Goal: Task Accomplishment & Management: Complete application form

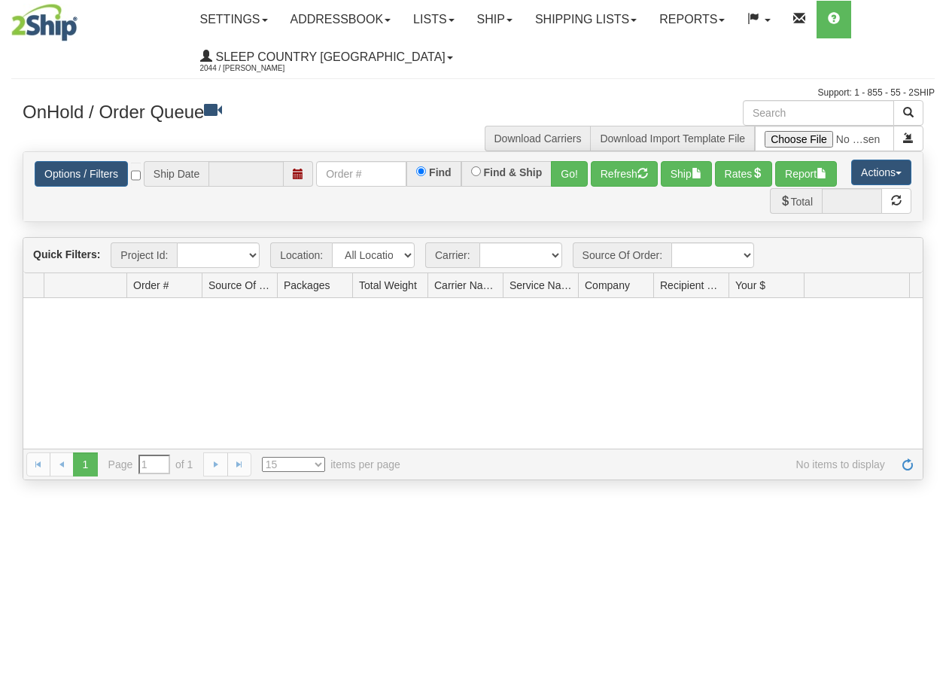
type input "[DATE]"
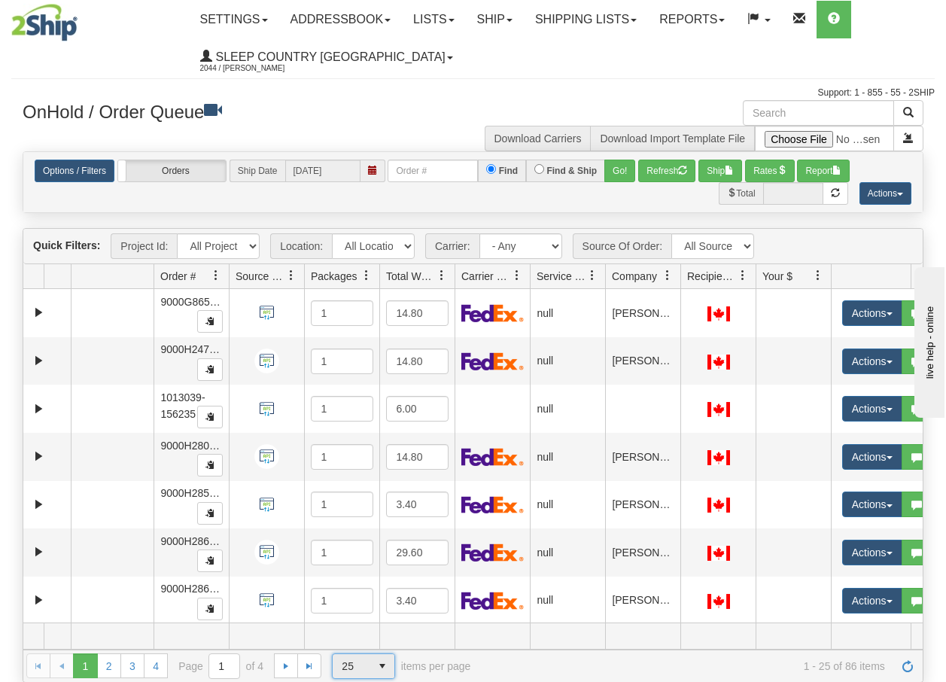
click at [382, 665] on span "select" at bounding box center [382, 666] width 24 height 24
click at [351, 639] on span "100" at bounding box center [347, 641] width 17 height 15
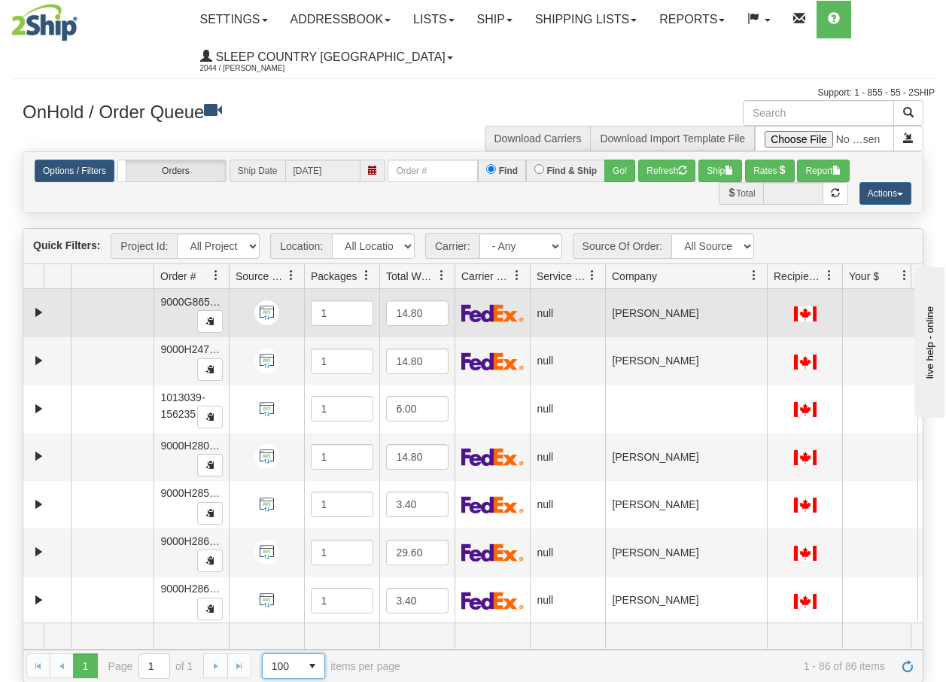
drag, startPoint x: 680, startPoint y: 281, endPoint x: 769, endPoint y: 290, distance: 89.9
click at [769, 290] on div "Quick Filters: Project Id: All Projects Location: All Locations BECO Carrier: -…" at bounding box center [473, 455] width 901 height 454
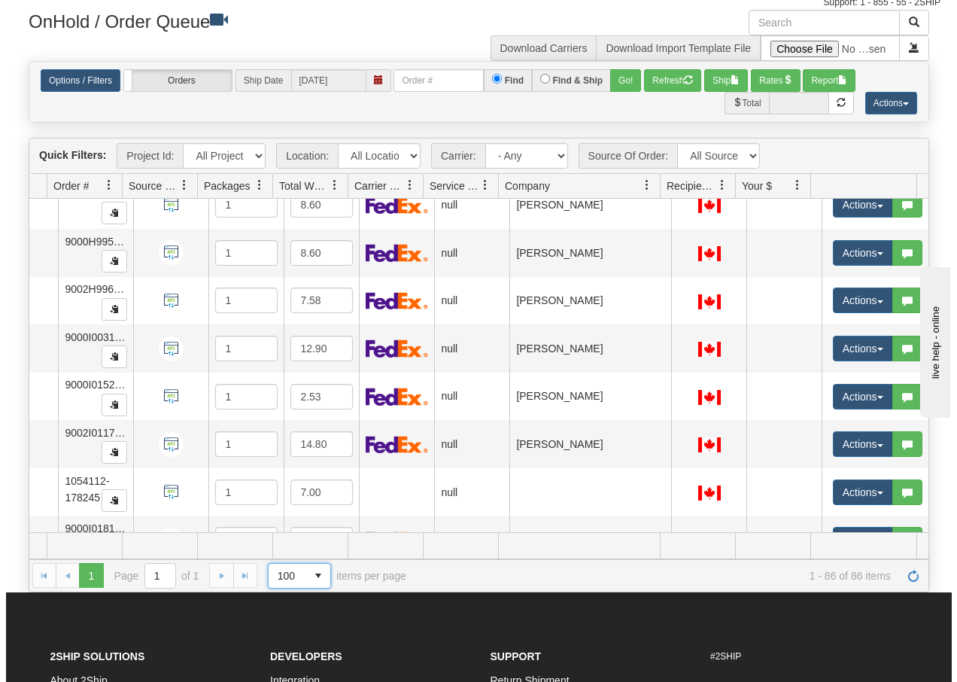
scroll to position [3794, 113]
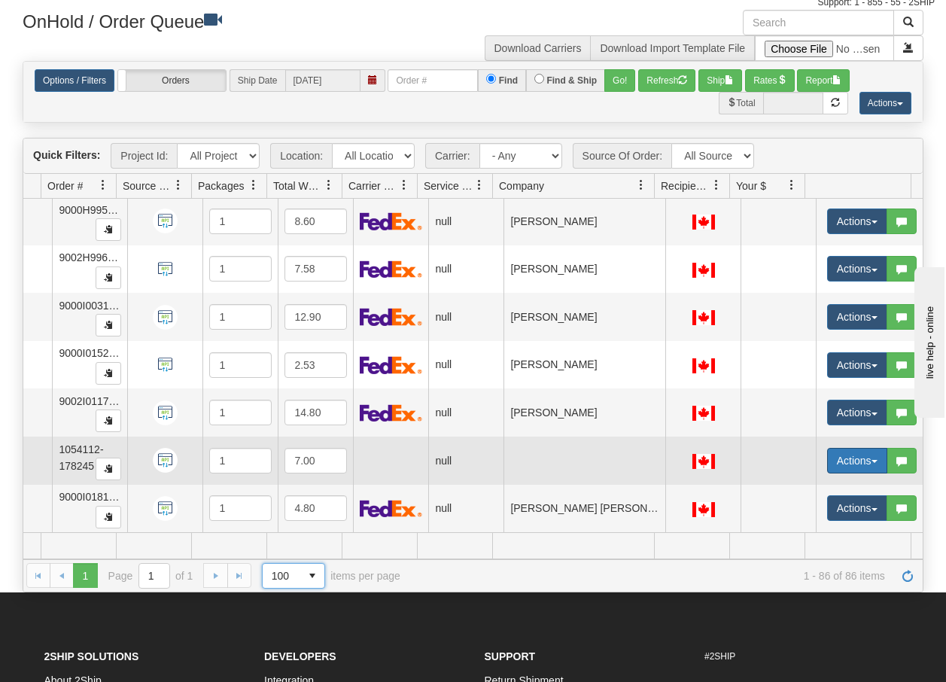
click at [871, 460] on span "button" at bounding box center [874, 461] width 6 height 3
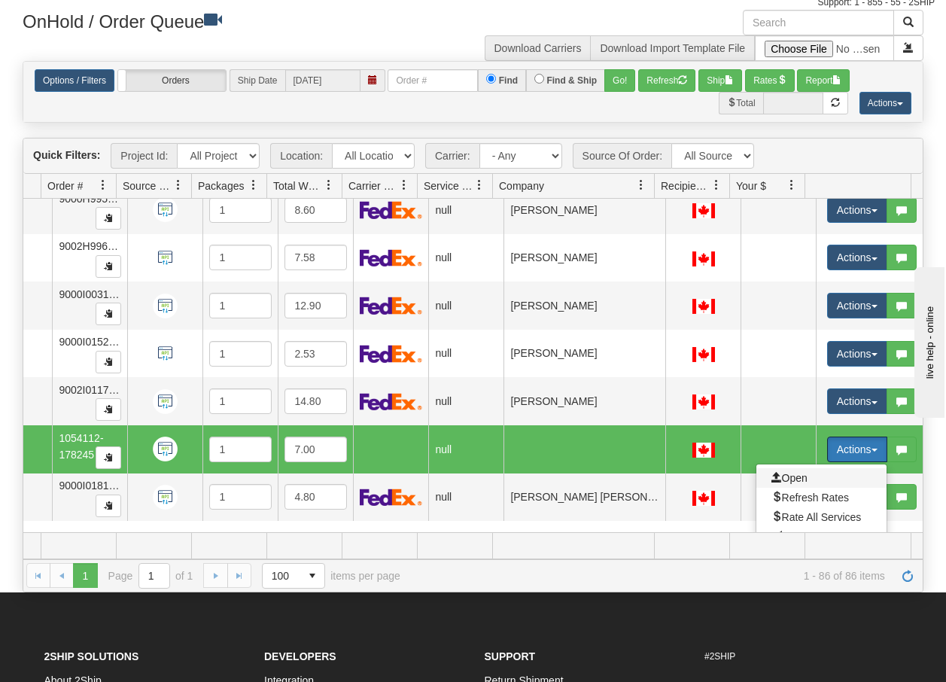
click at [780, 476] on span "Open" at bounding box center [789, 478] width 36 height 12
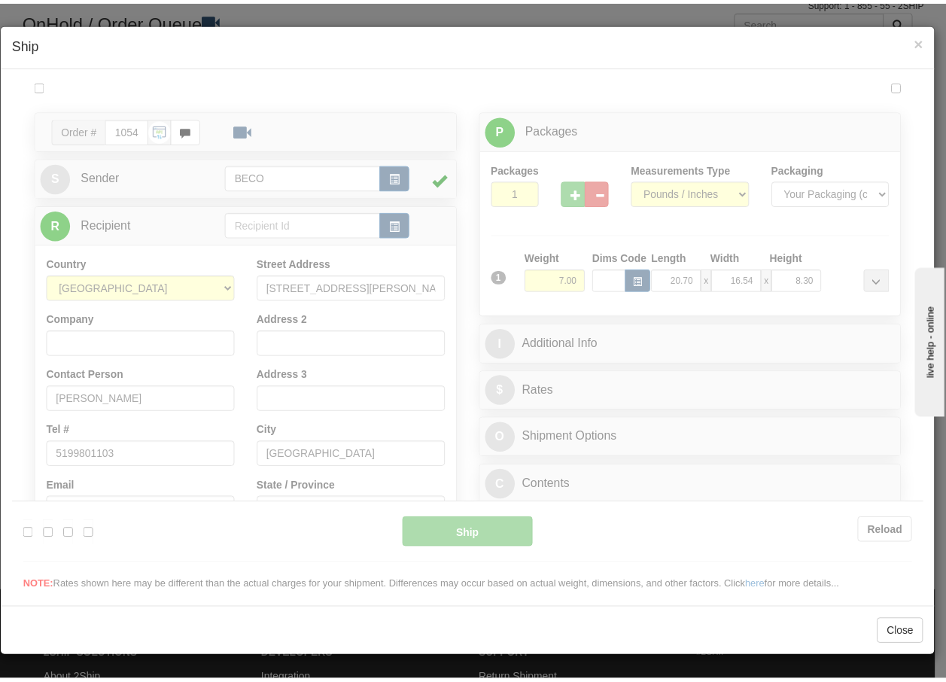
scroll to position [0, 0]
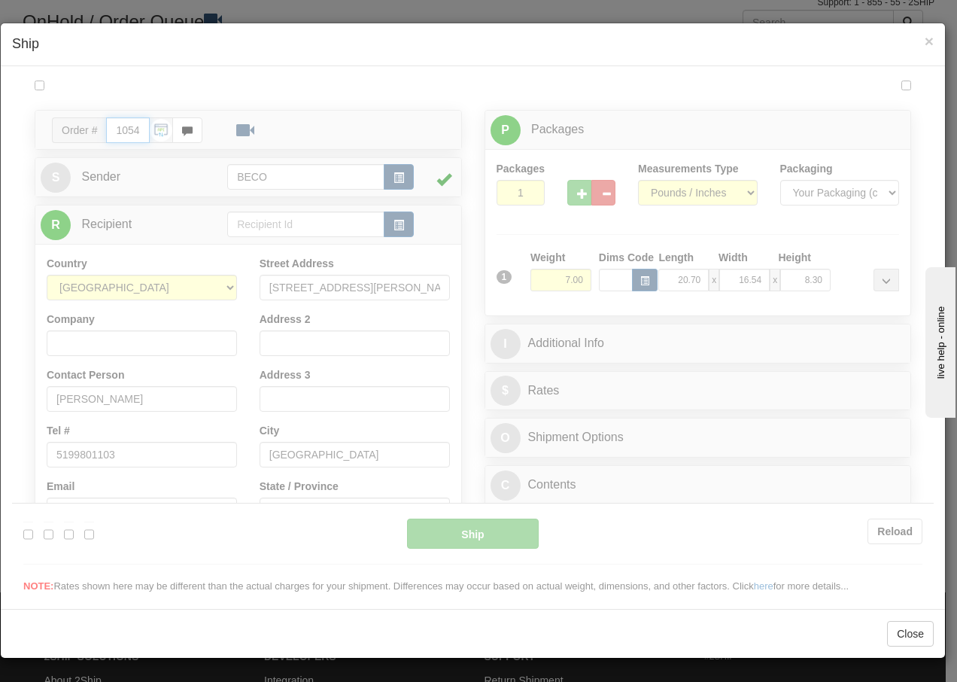
type input "09:23"
type input "16:00"
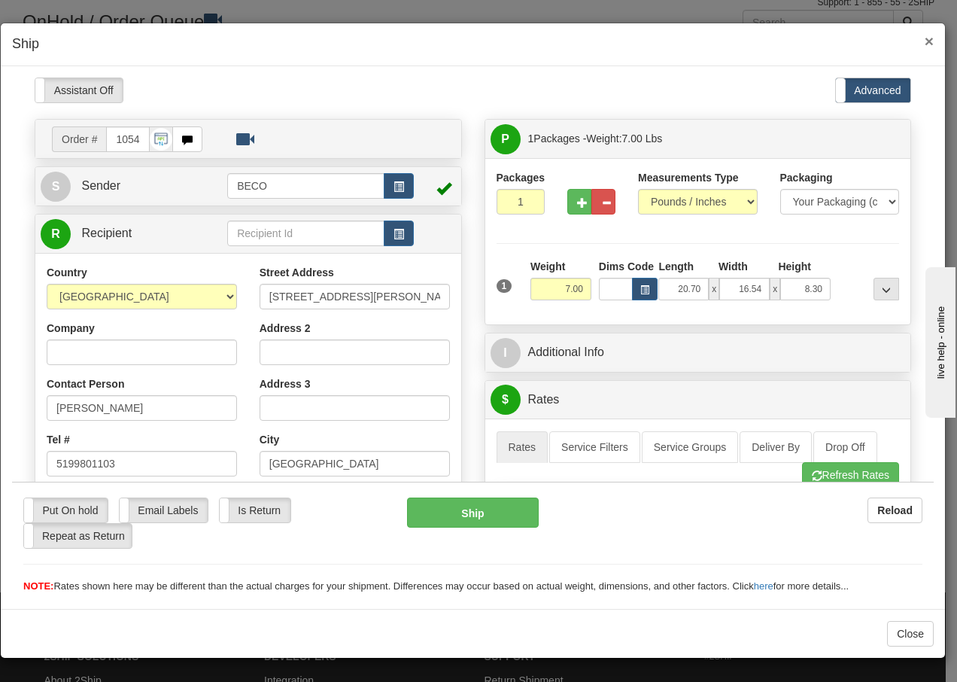
click at [929, 40] on span "×" at bounding box center [929, 40] width 9 height 17
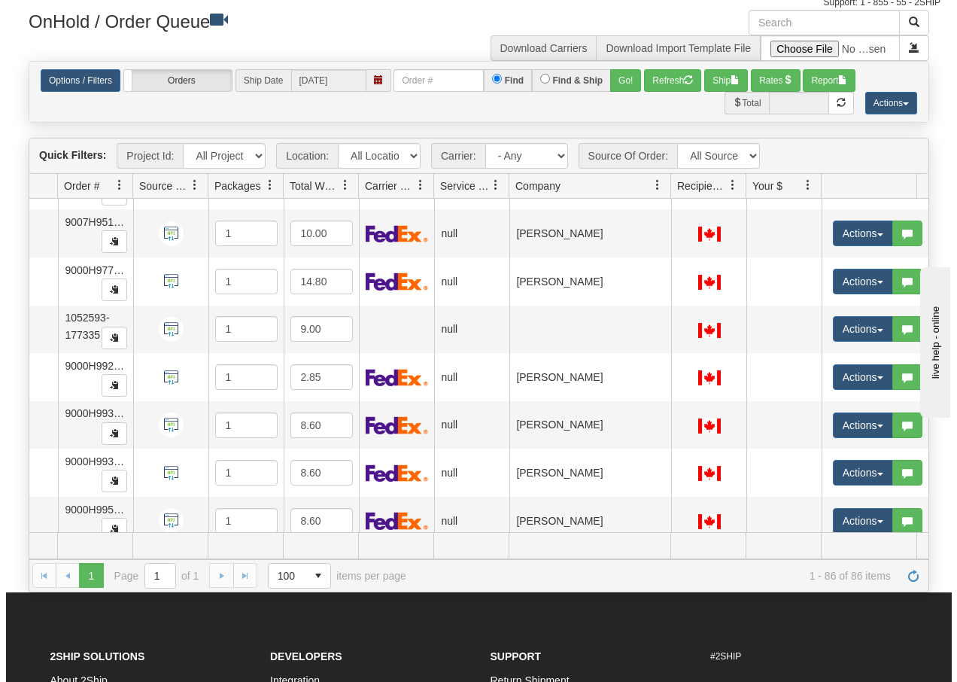
scroll to position [3453, 102]
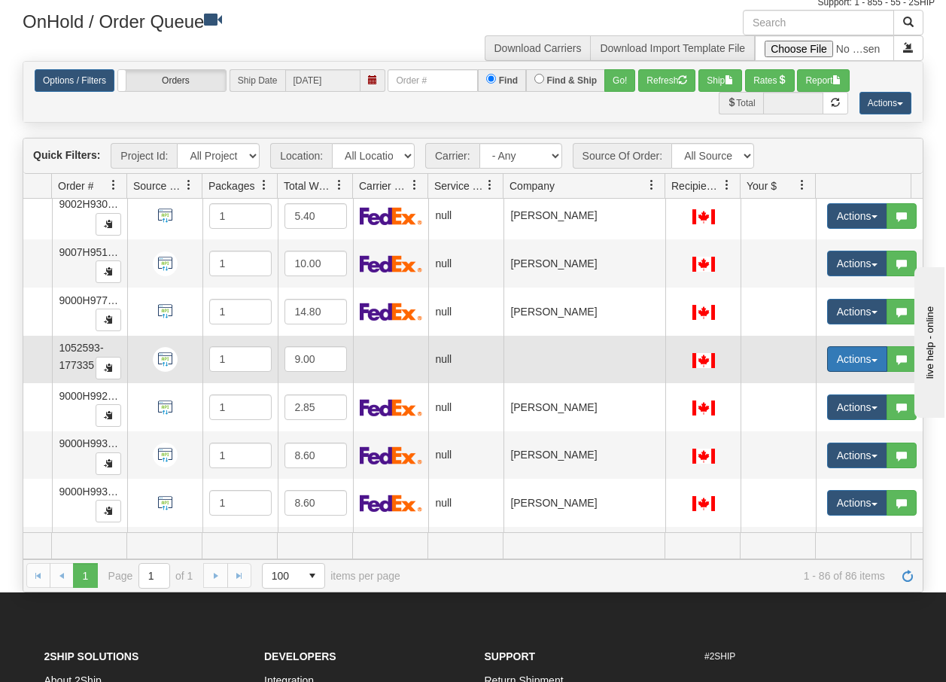
click at [874, 357] on button "Actions" at bounding box center [857, 359] width 60 height 26
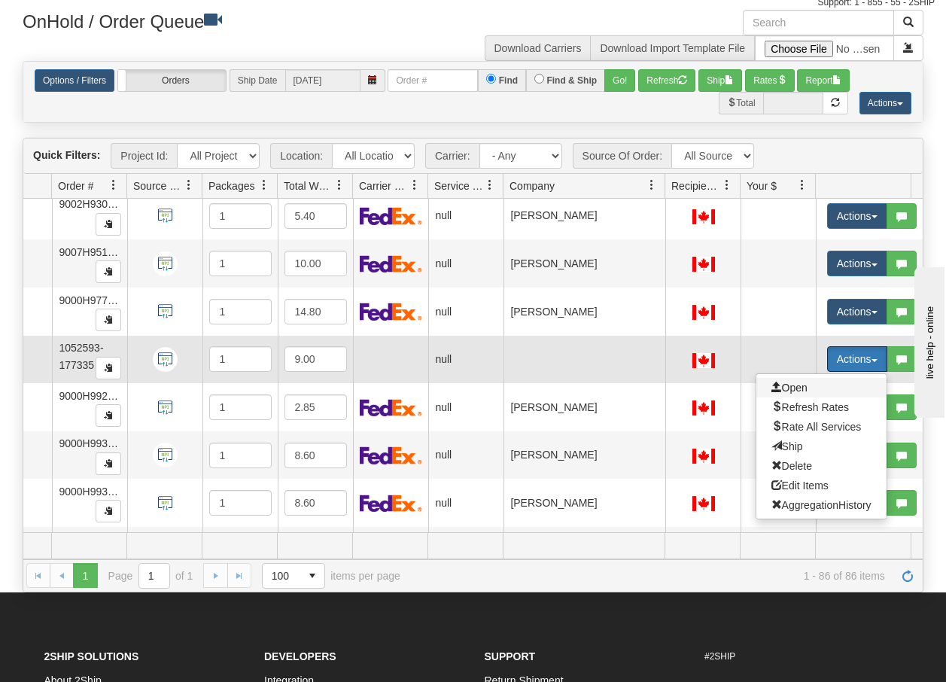
click at [788, 388] on span "Open" at bounding box center [789, 388] width 36 height 12
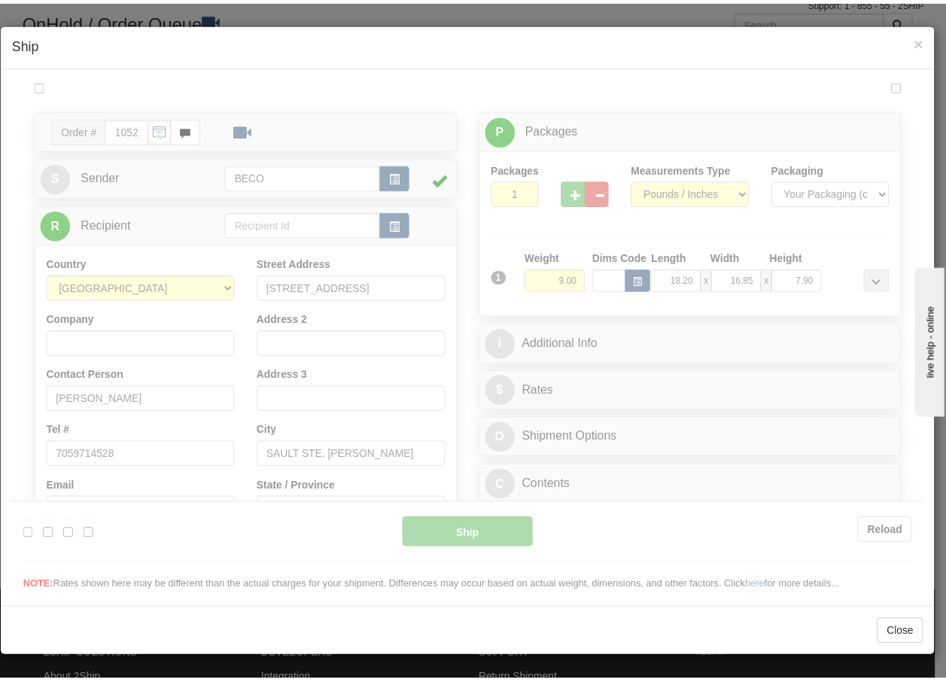
scroll to position [0, 0]
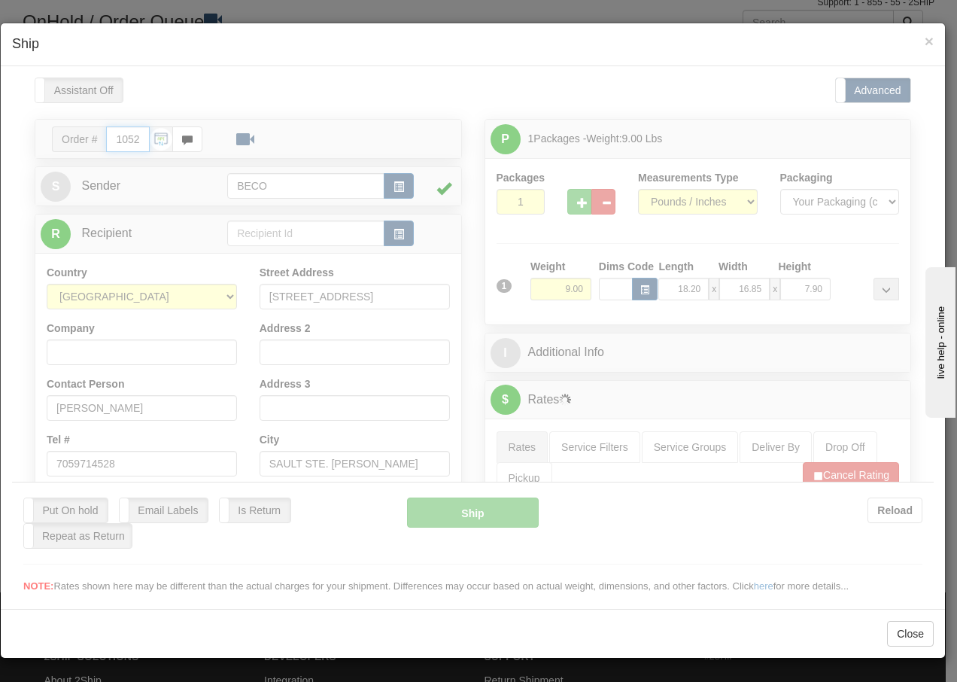
type input "09:24"
type input "16:00"
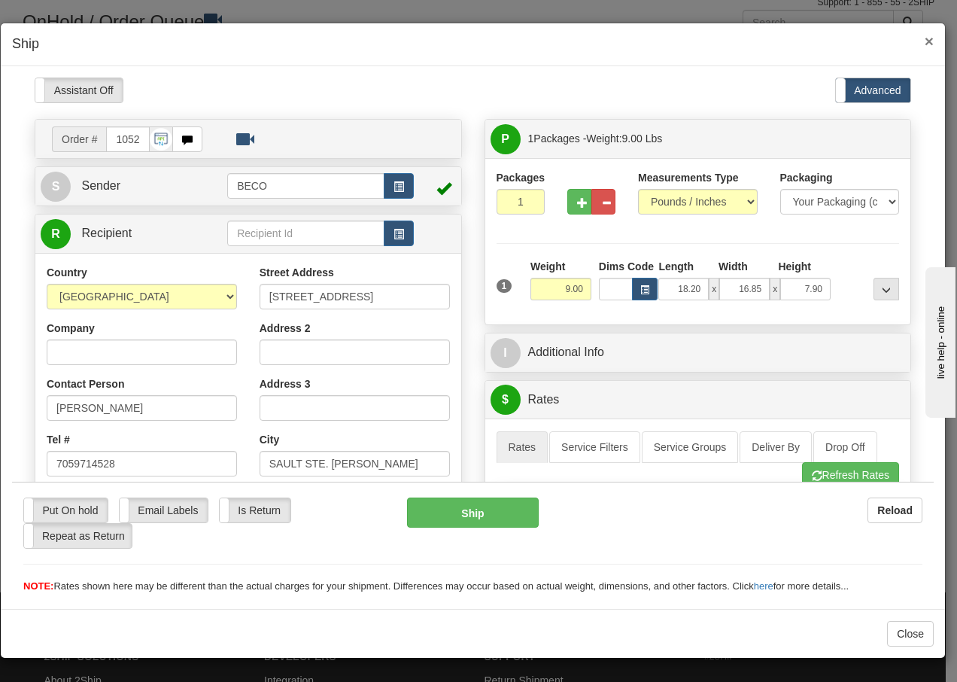
click at [932, 42] on span "×" at bounding box center [929, 40] width 9 height 17
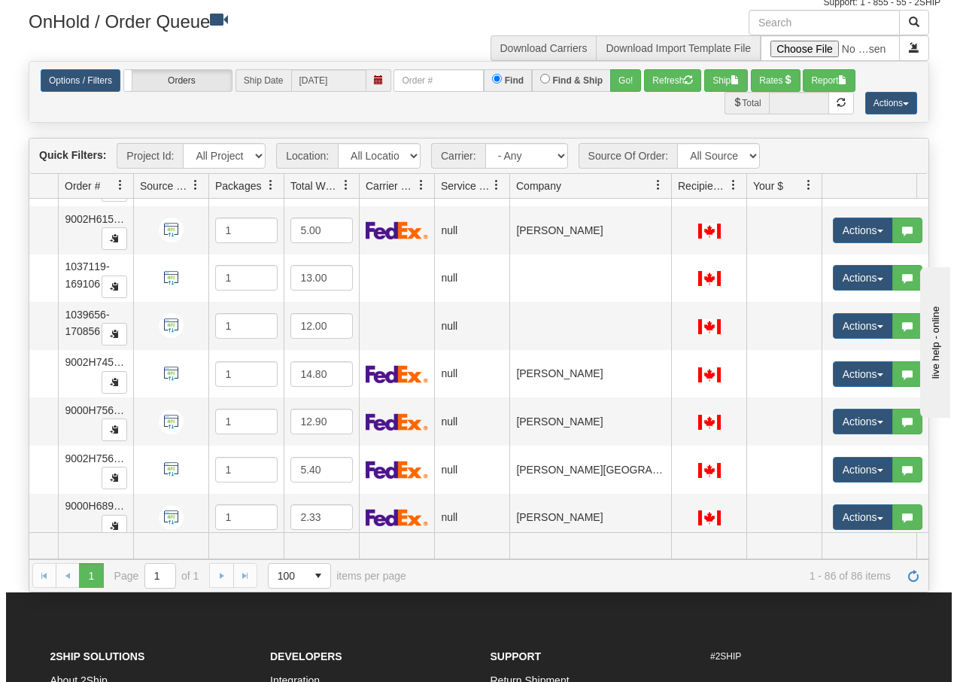
scroll to position [2670, 102]
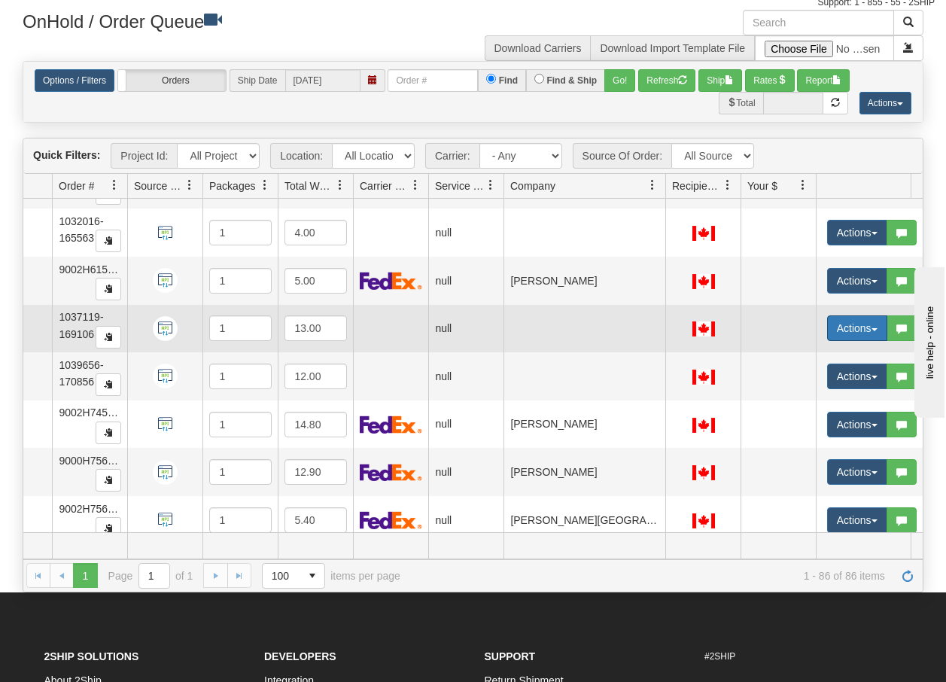
click at [875, 328] on span "button" at bounding box center [874, 329] width 6 height 3
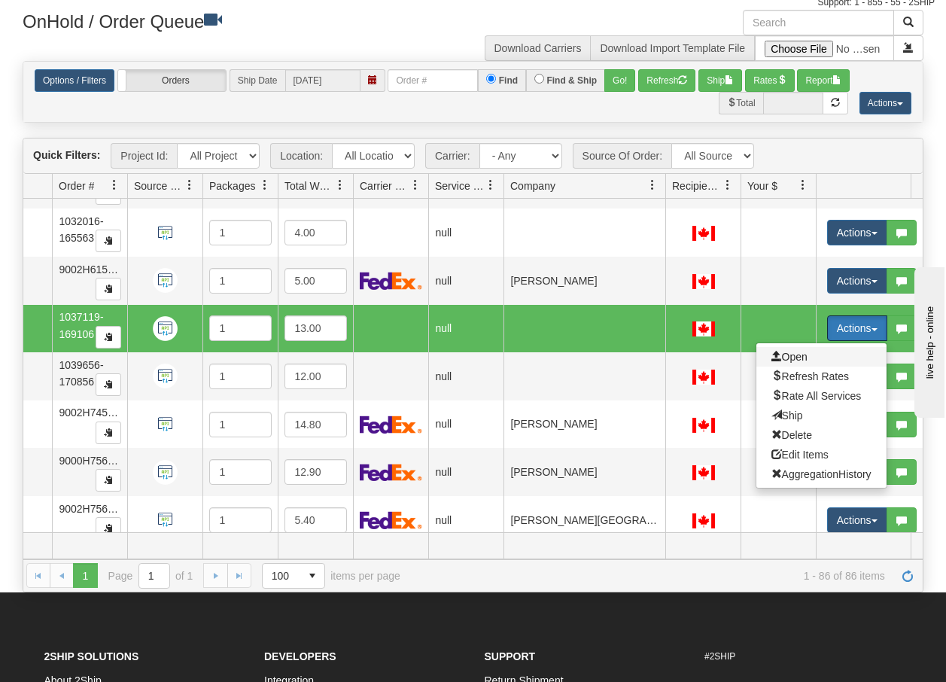
click at [802, 354] on span "Open" at bounding box center [789, 357] width 36 height 12
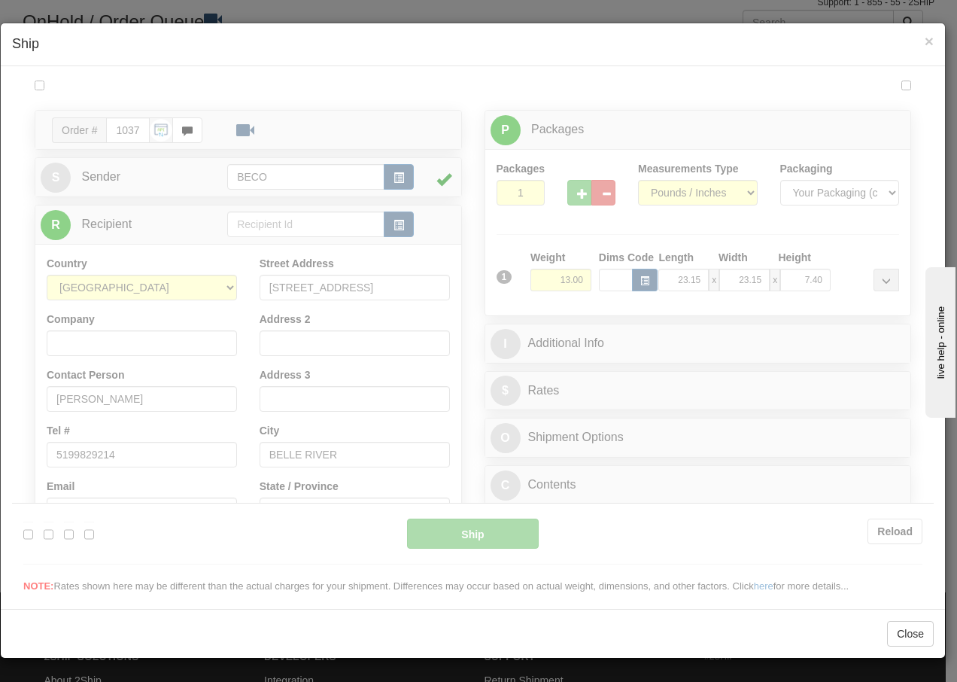
scroll to position [0, 0]
type input "09:24"
type input "16:00"
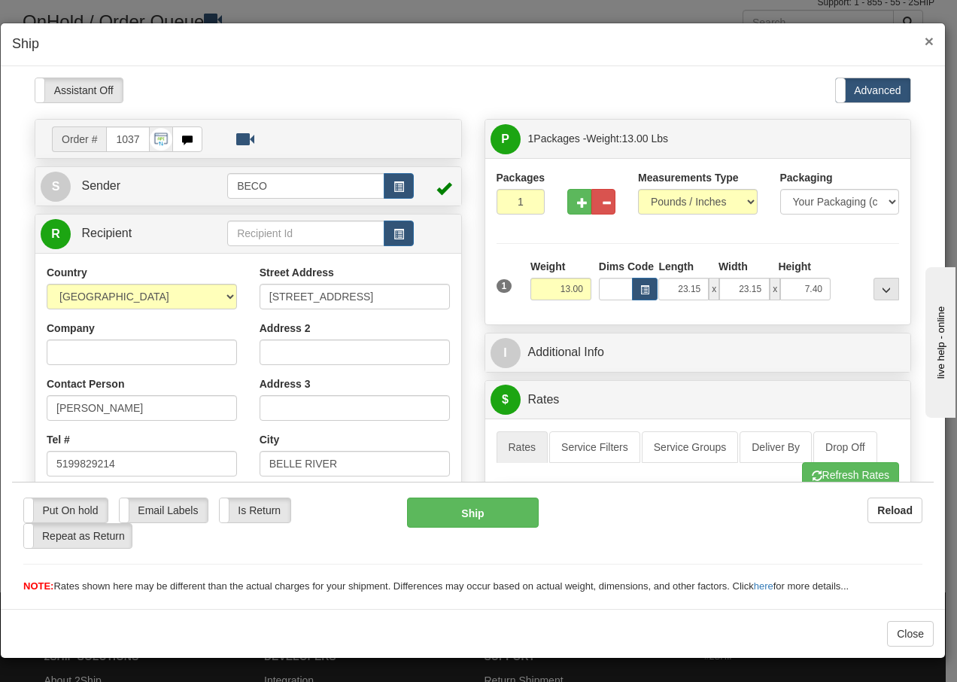
click at [928, 35] on span "×" at bounding box center [929, 40] width 9 height 17
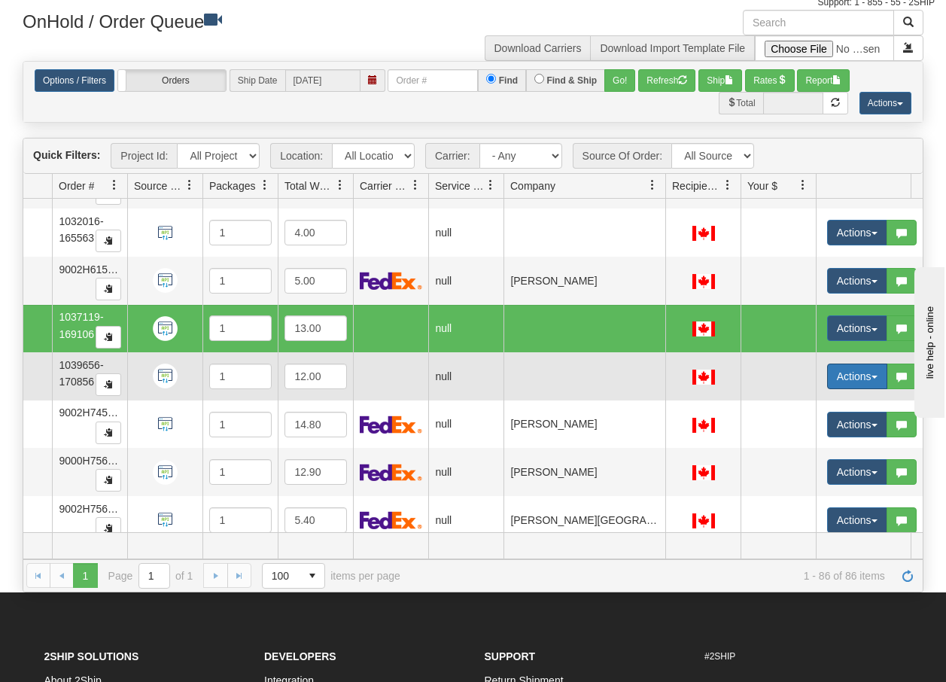
click at [875, 379] on button "Actions" at bounding box center [857, 376] width 60 height 26
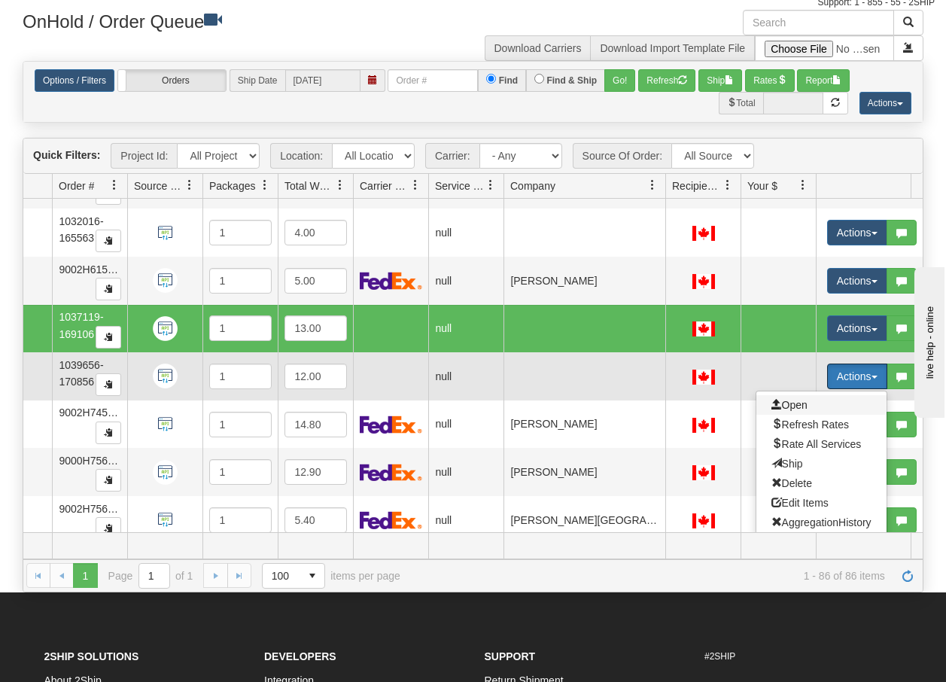
click at [786, 403] on span "Open" at bounding box center [789, 405] width 36 height 12
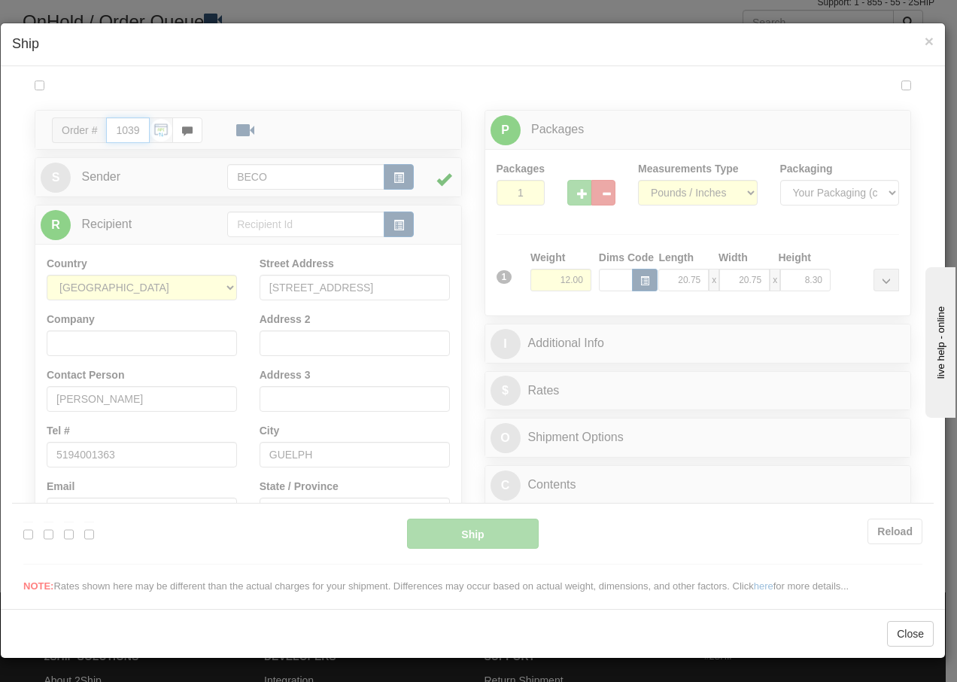
type input "09:24"
type input "16:00"
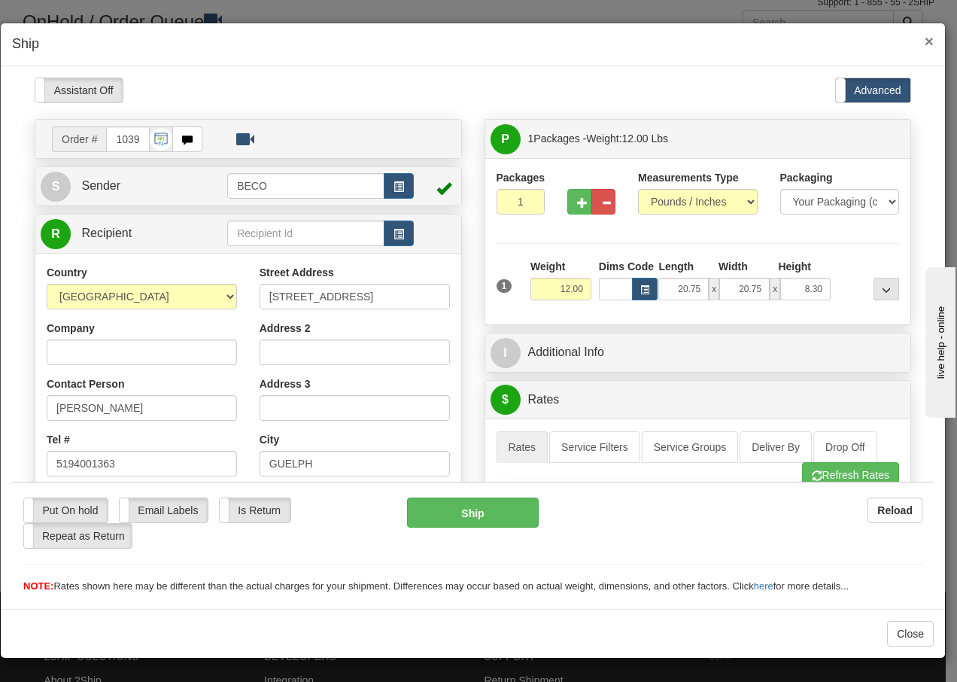
click at [928, 41] on span "×" at bounding box center [929, 40] width 9 height 17
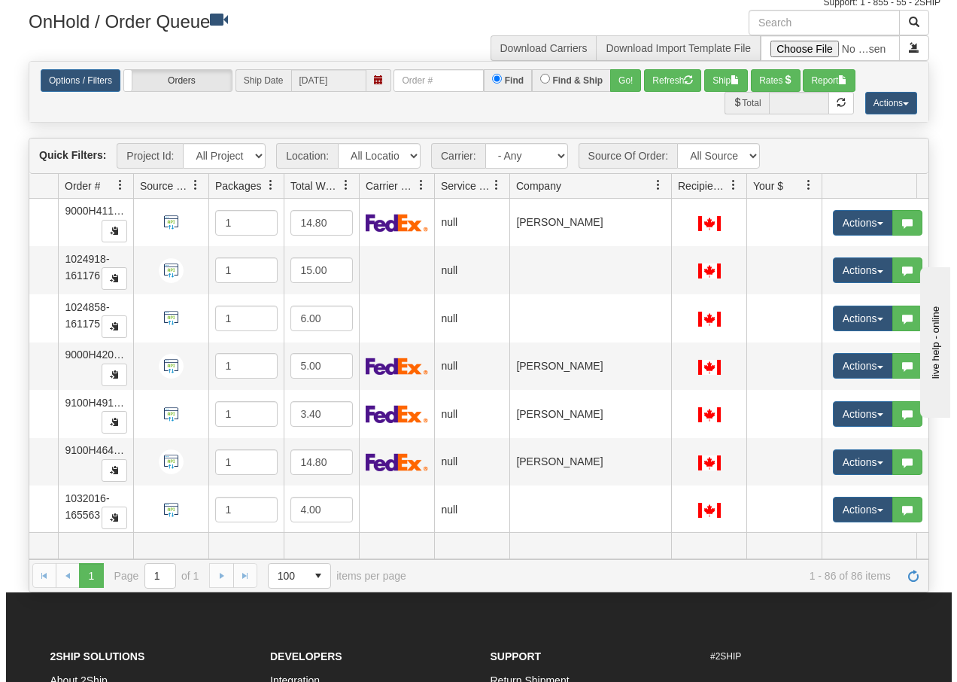
scroll to position [2380, 102]
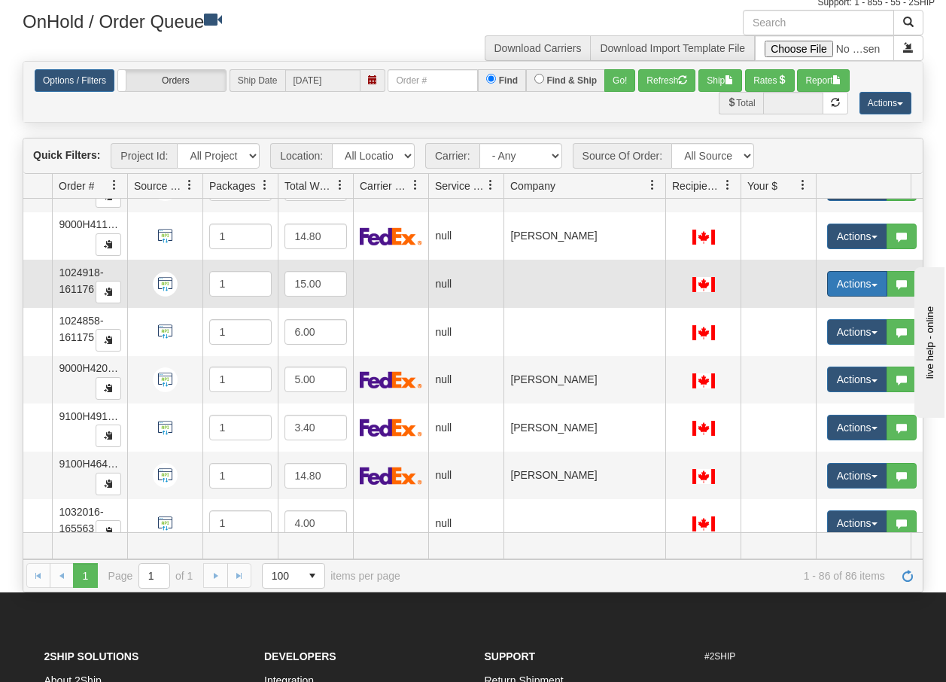
click at [880, 290] on button "Actions" at bounding box center [857, 284] width 60 height 26
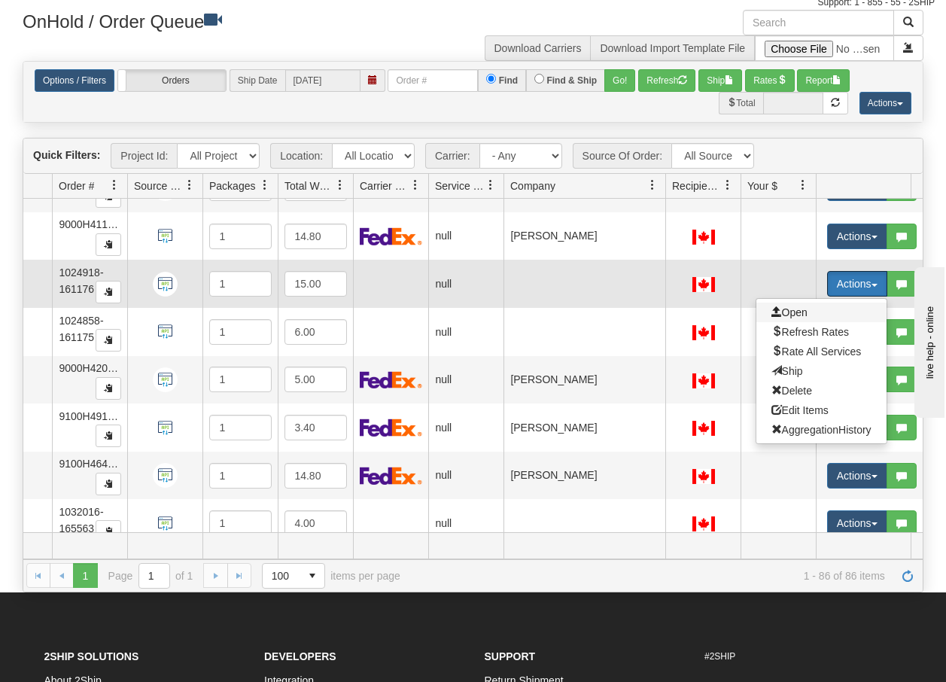
click at [798, 309] on span "Open" at bounding box center [789, 312] width 36 height 12
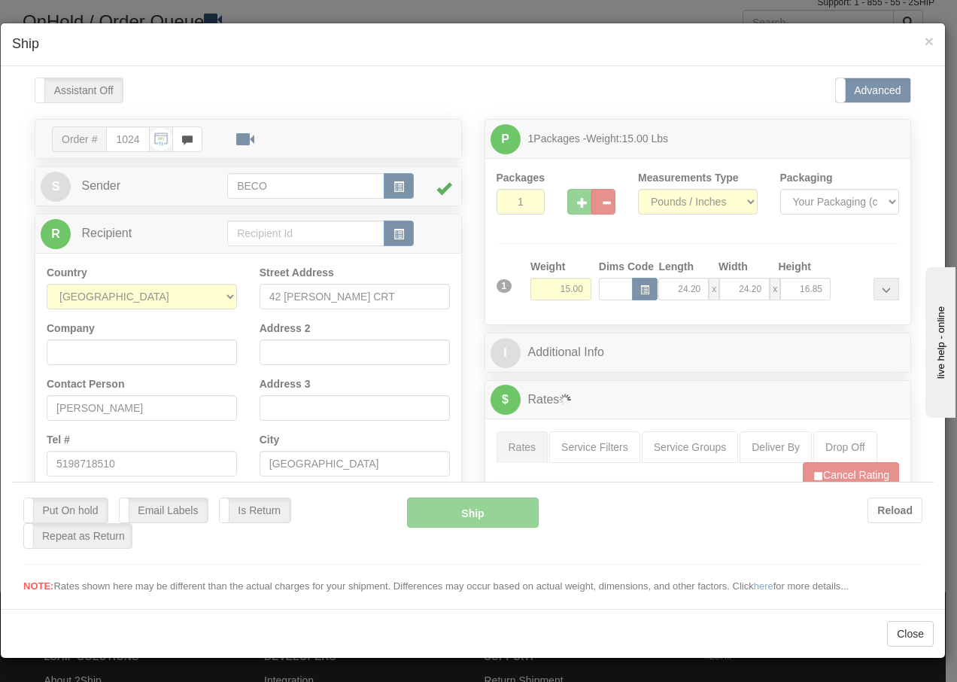
scroll to position [0, 0]
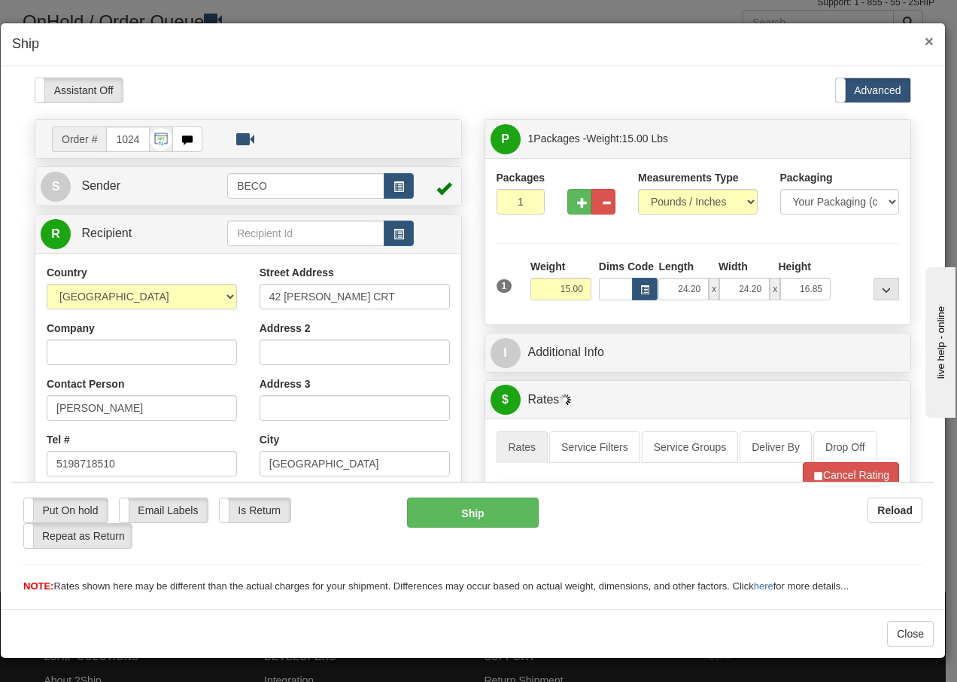
click at [931, 39] on span "×" at bounding box center [929, 40] width 9 height 17
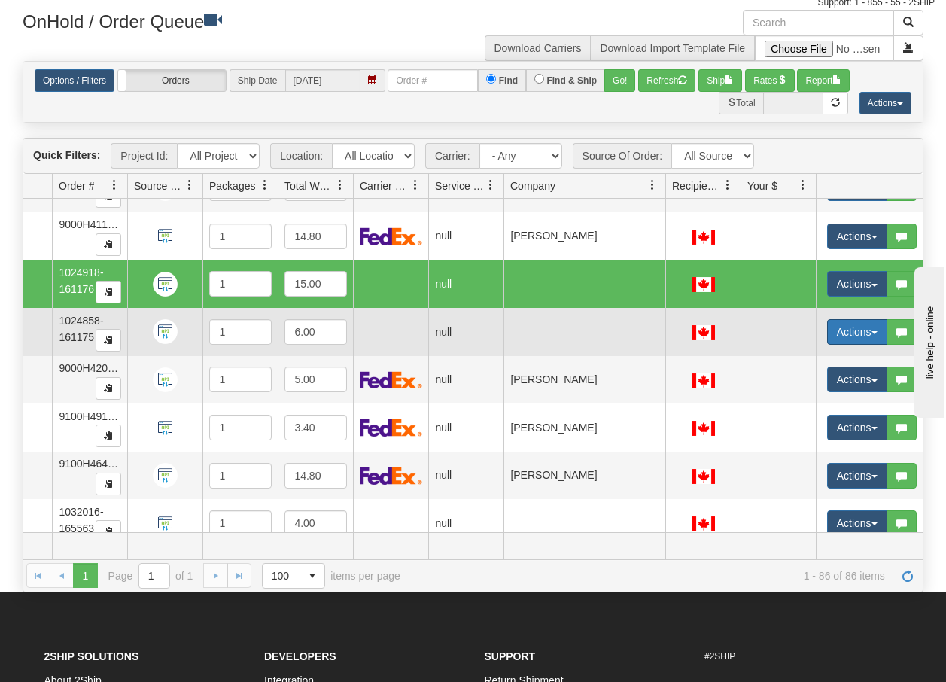
click at [874, 333] on span "button" at bounding box center [874, 332] width 6 height 3
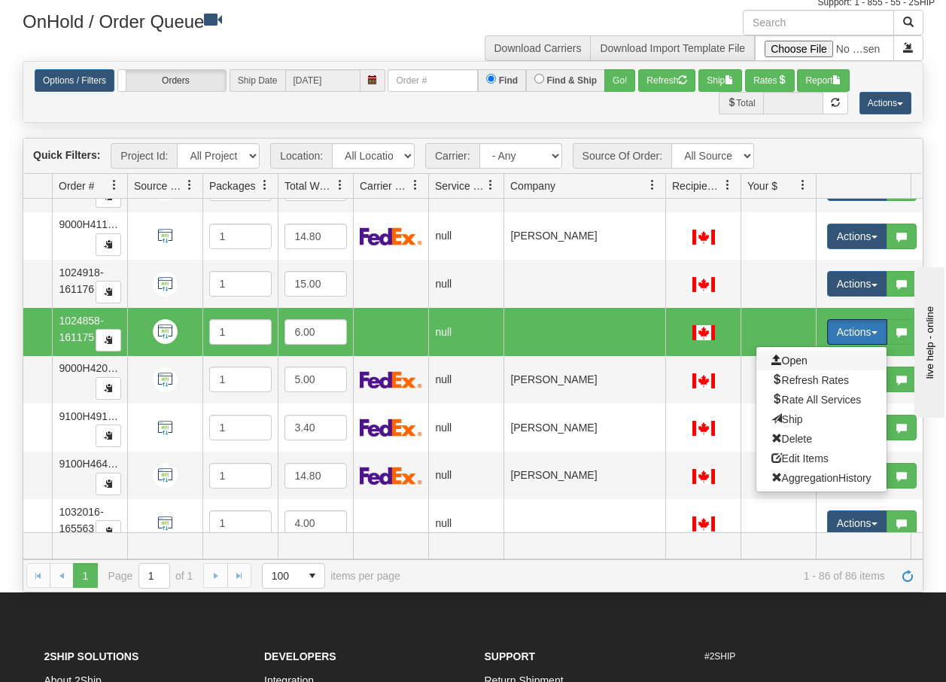
click at [794, 360] on span "Open" at bounding box center [789, 360] width 36 height 12
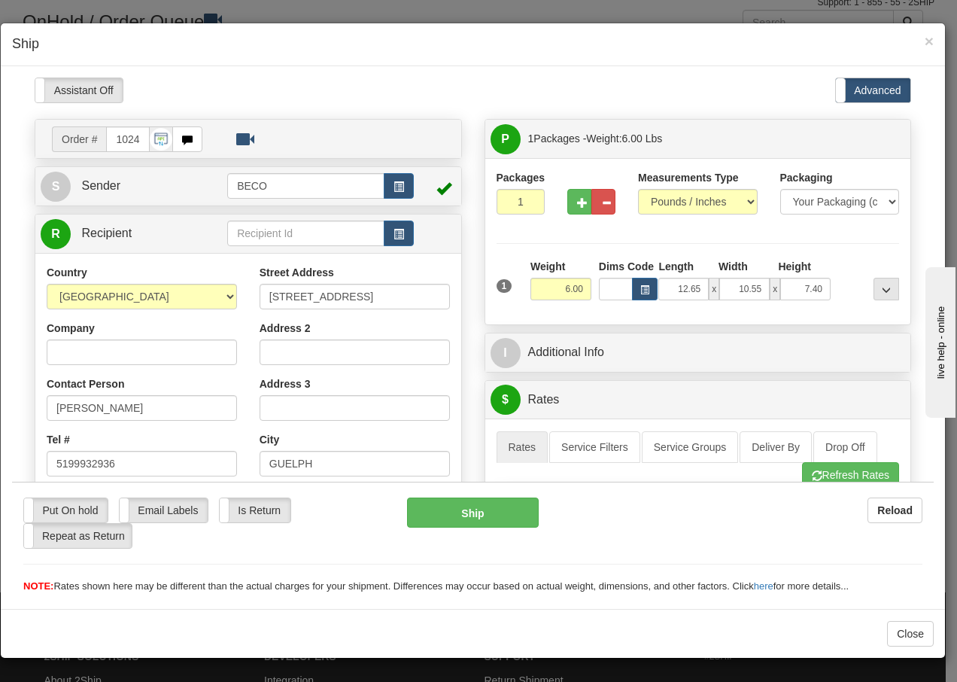
click at [934, 44] on div "× Ship" at bounding box center [473, 44] width 944 height 43
click at [927, 41] on span "×" at bounding box center [929, 40] width 9 height 17
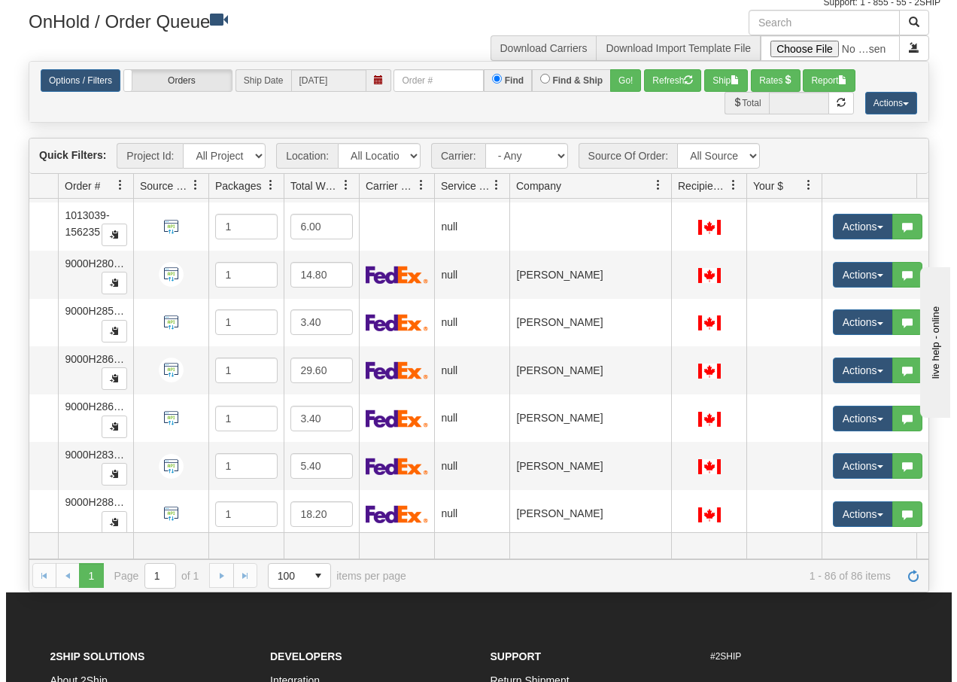
scroll to position [0, 102]
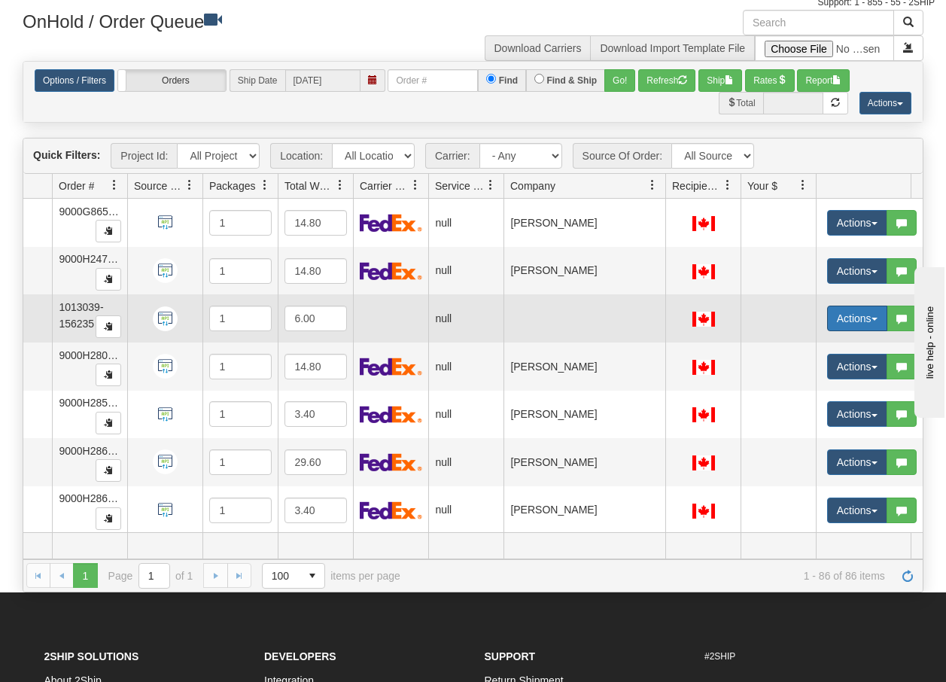
click at [877, 316] on button "Actions" at bounding box center [857, 319] width 60 height 26
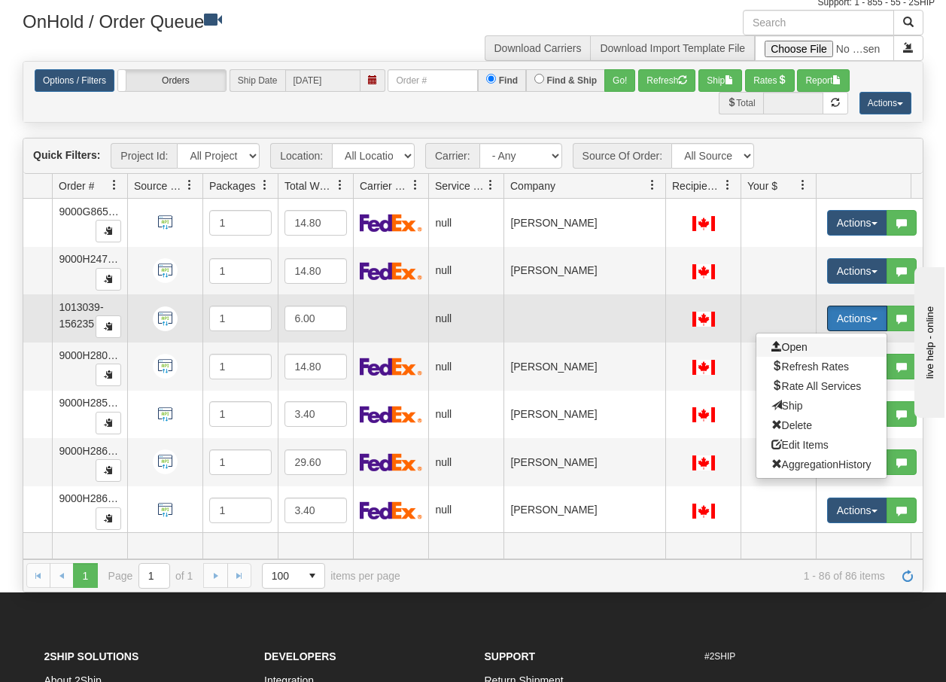
click at [791, 348] on span "Open" at bounding box center [789, 347] width 36 height 12
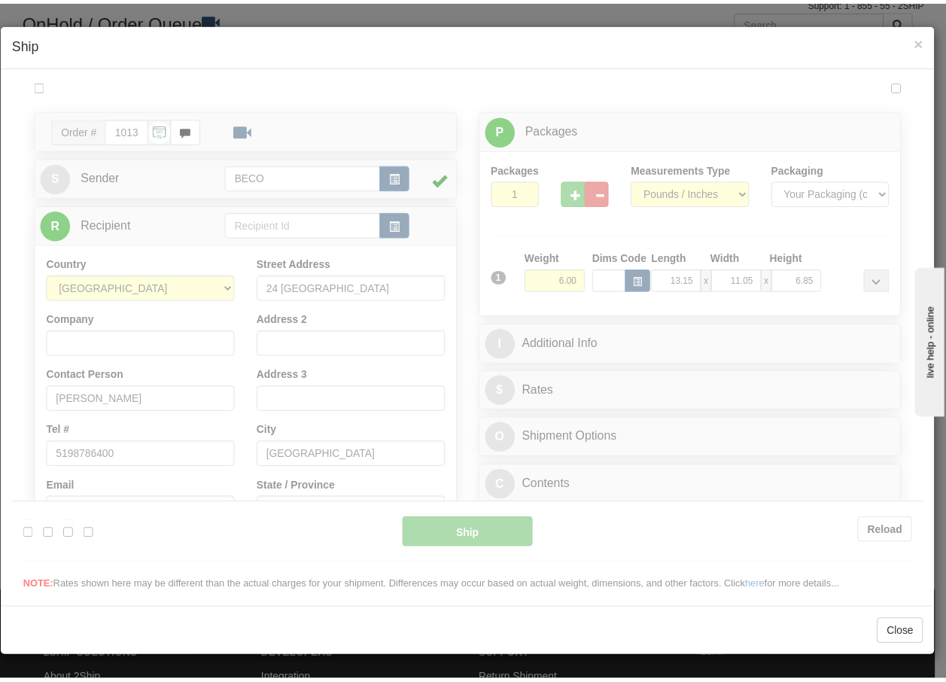
scroll to position [0, 0]
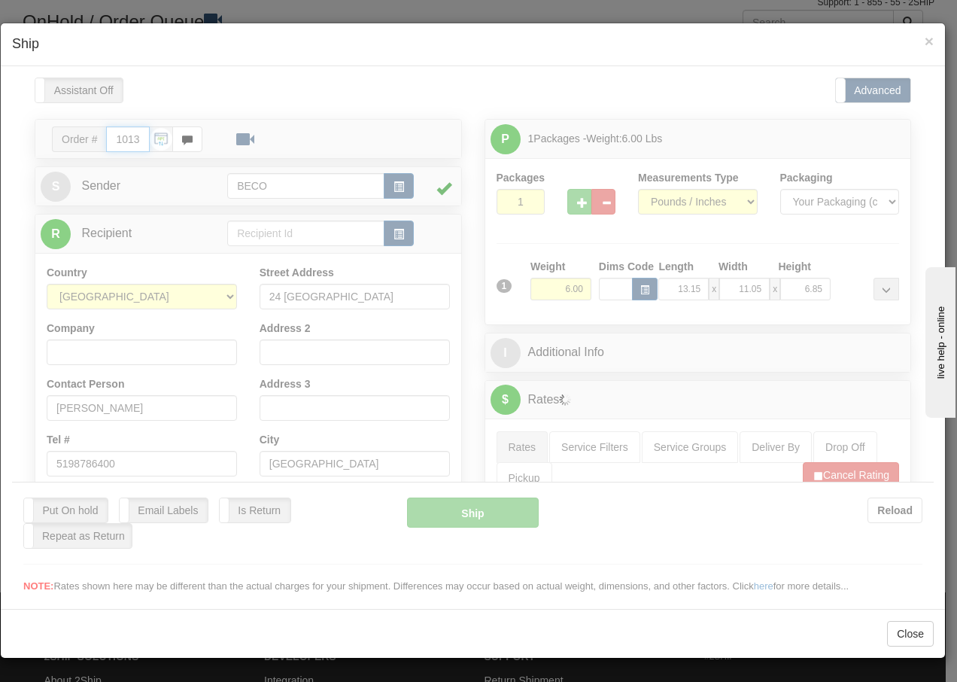
type input "09:26"
type input "16:00"
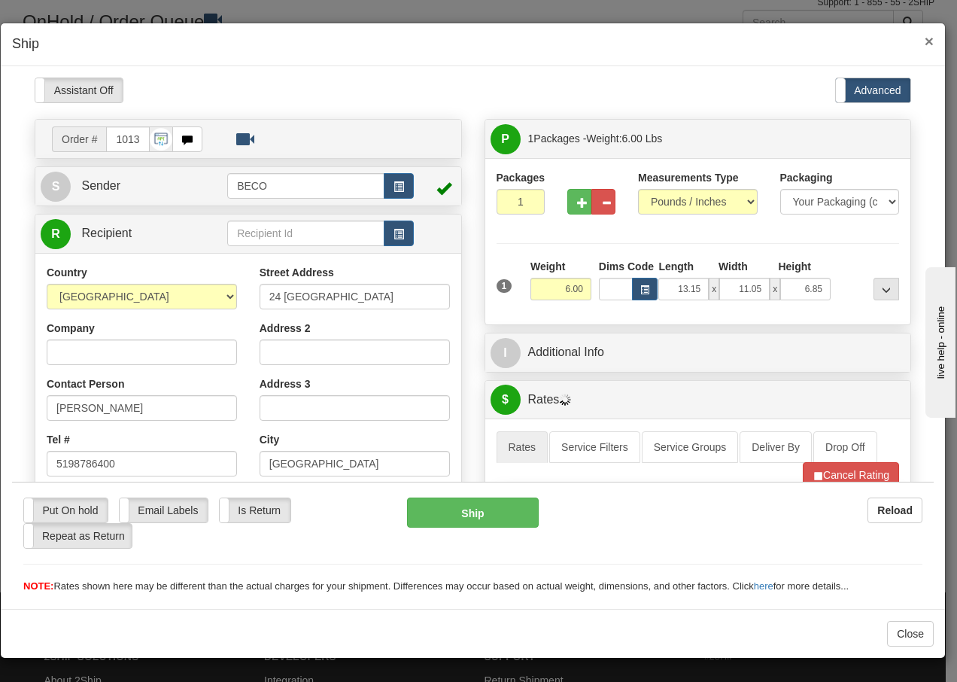
click at [927, 47] on span "×" at bounding box center [929, 40] width 9 height 17
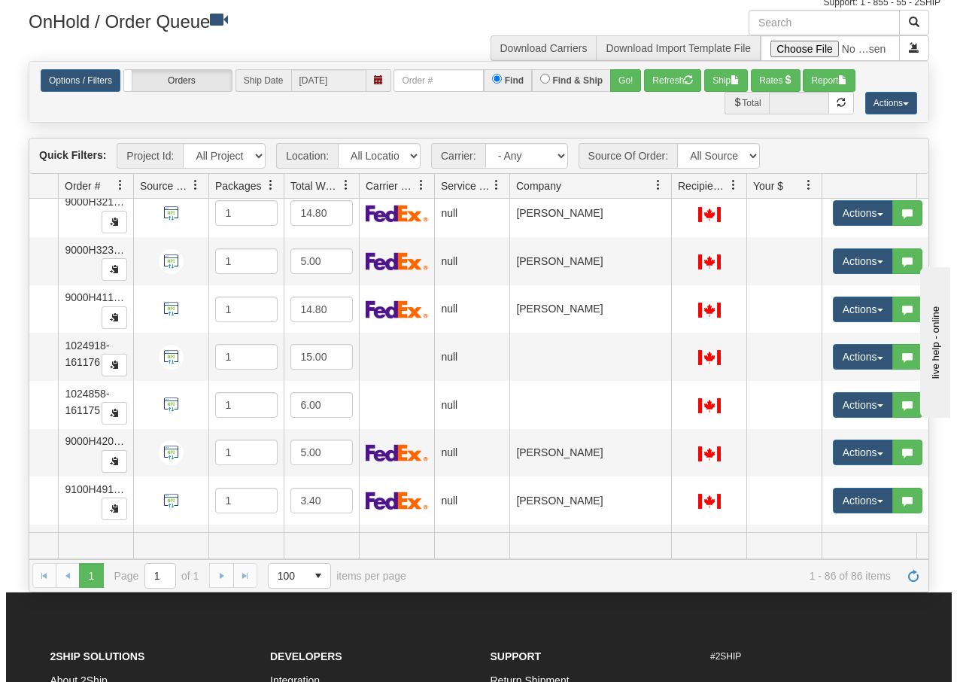
scroll to position [2427, 102]
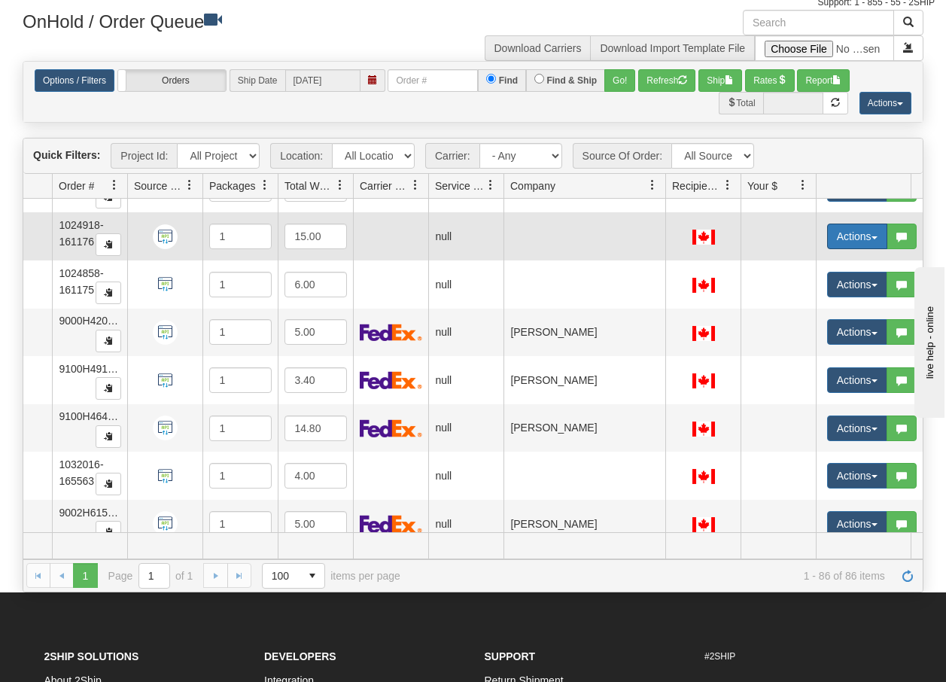
click at [872, 238] on span "button" at bounding box center [874, 237] width 6 height 3
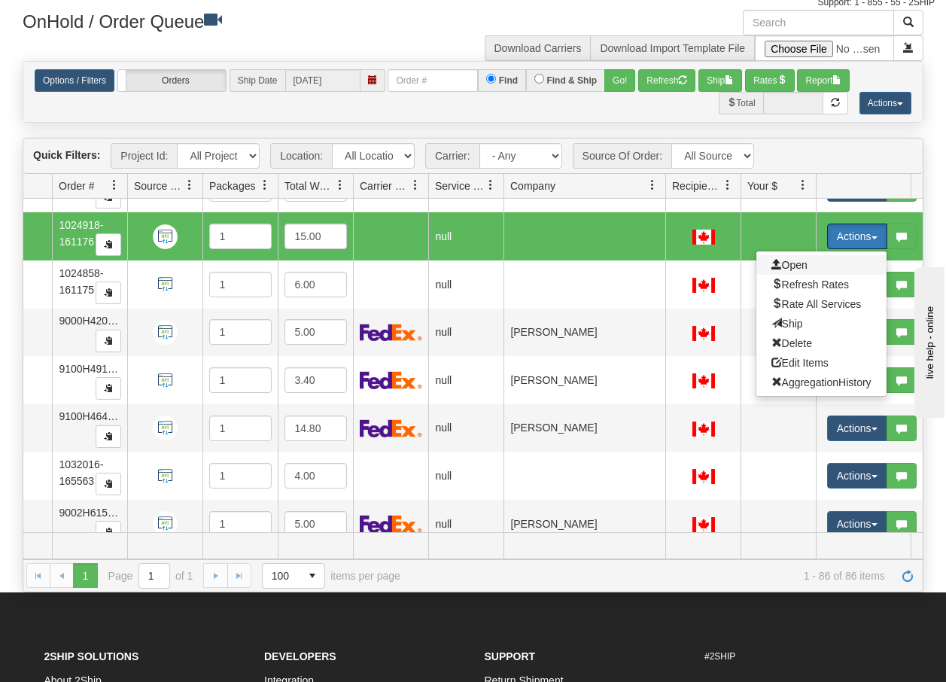
click at [795, 266] on span "Open" at bounding box center [789, 265] width 36 height 12
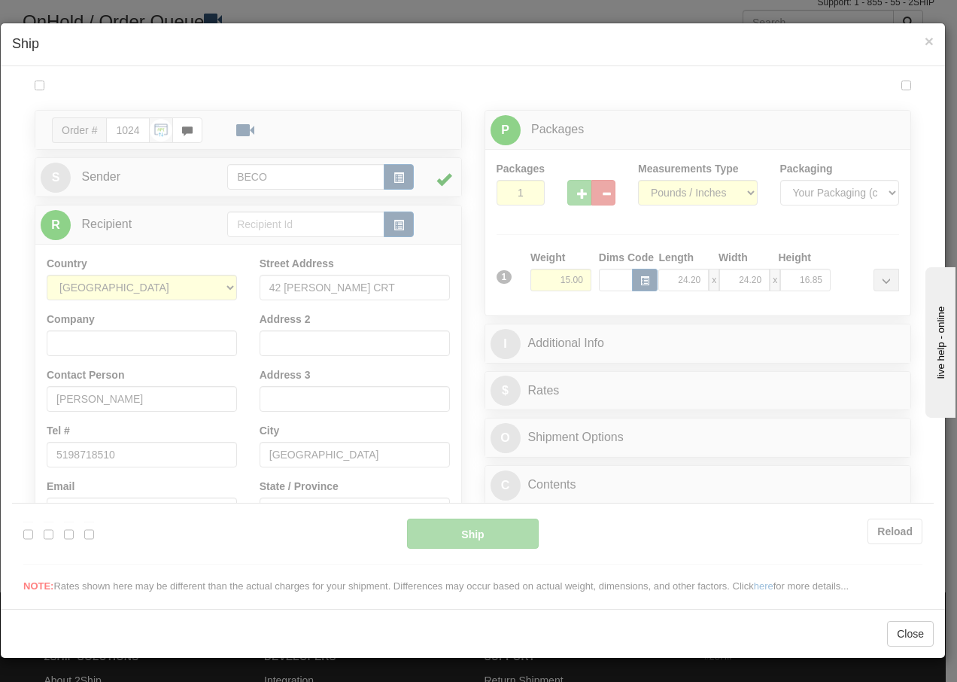
scroll to position [0, 0]
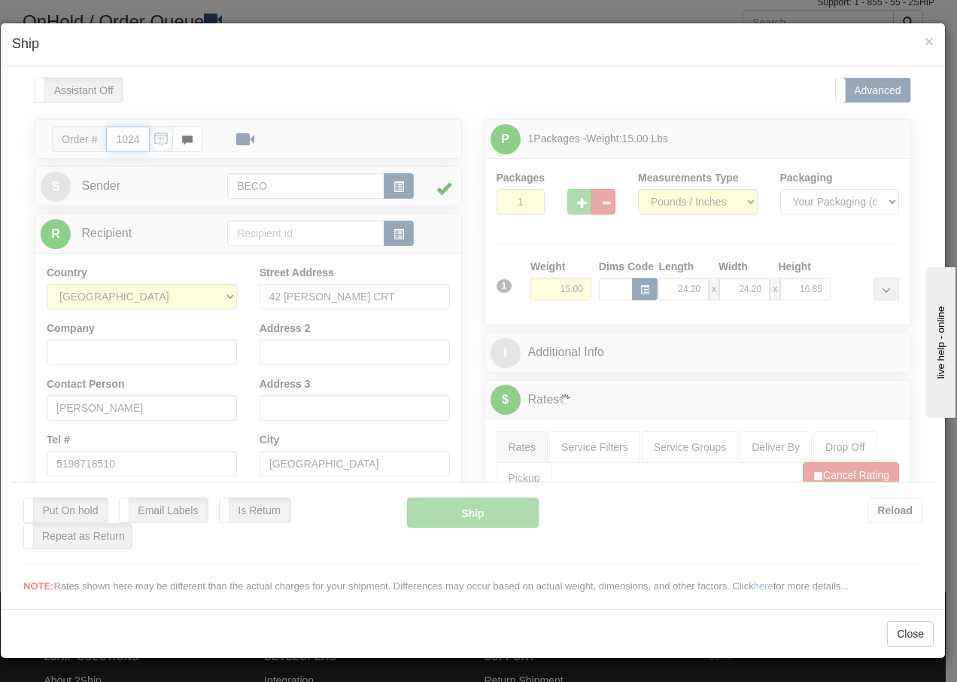
type input "09:27"
type input "16:00"
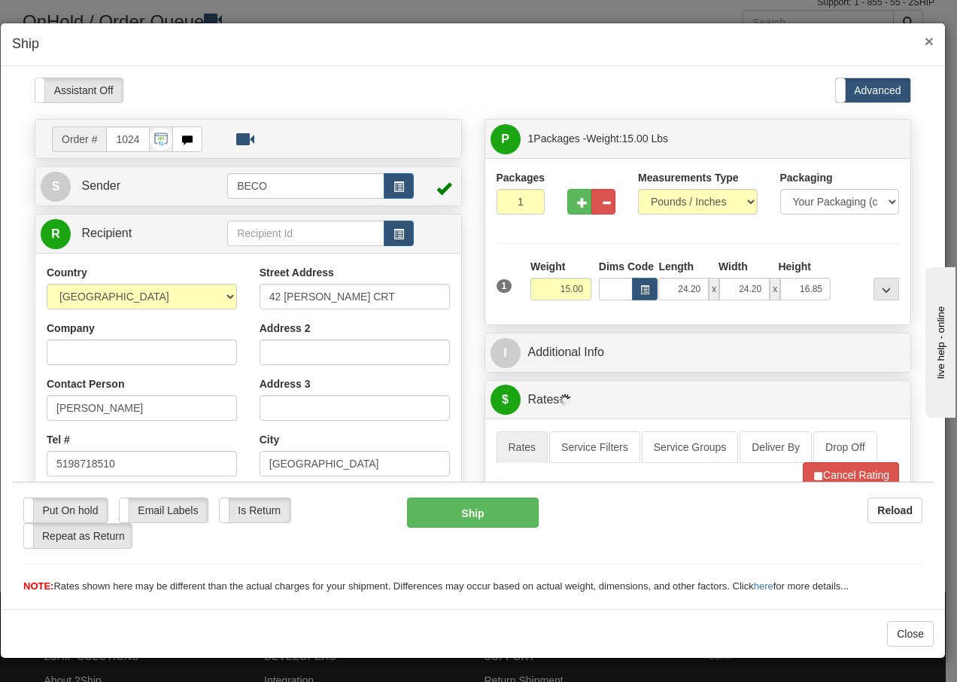
click at [931, 42] on span "×" at bounding box center [929, 40] width 9 height 17
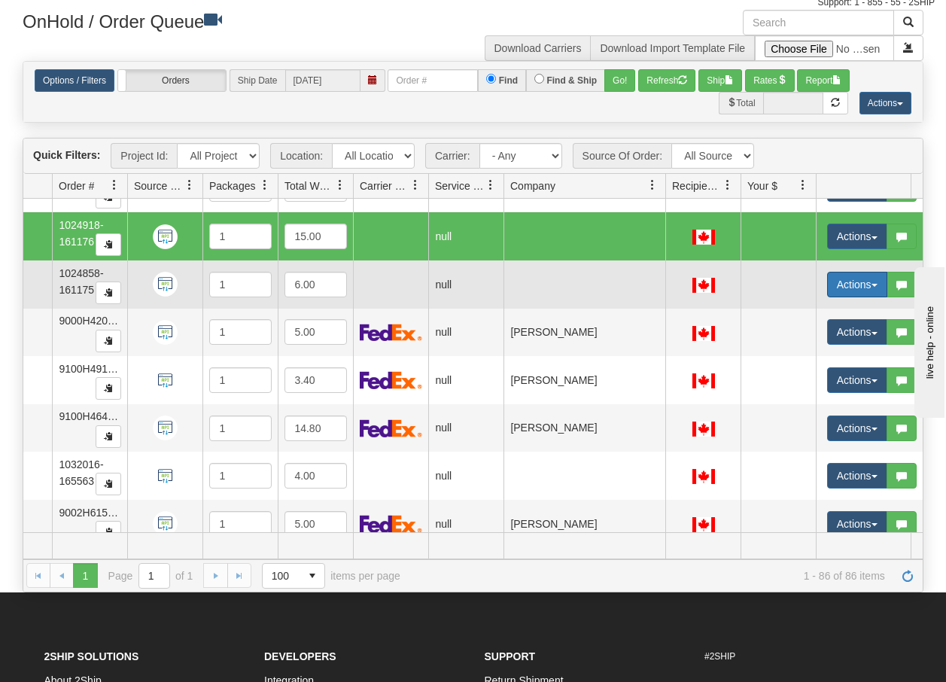
click at [875, 285] on span "button" at bounding box center [874, 285] width 6 height 3
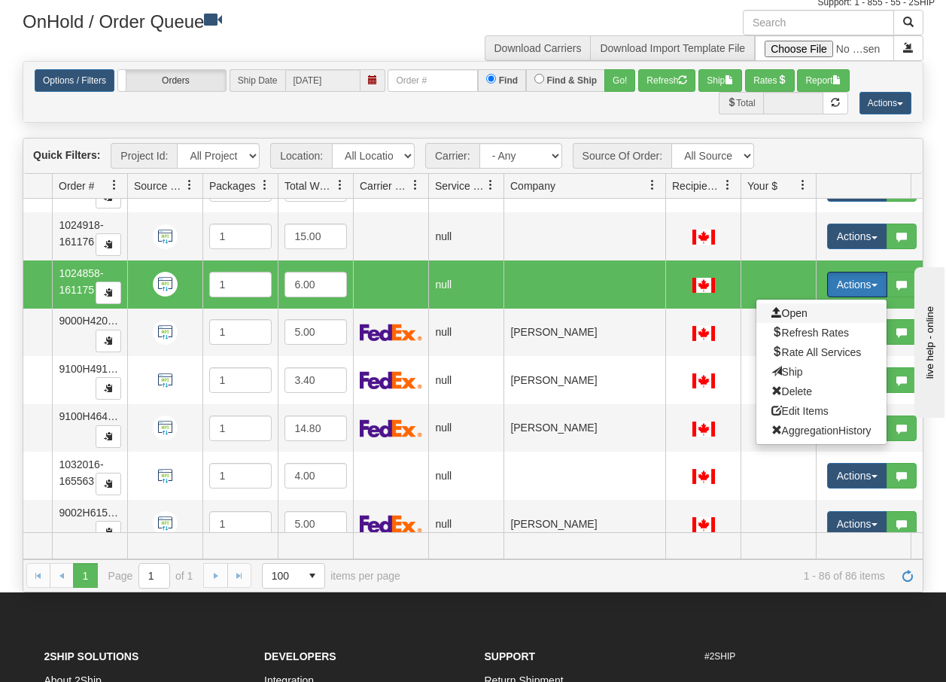
click at [801, 313] on span "Open" at bounding box center [789, 313] width 36 height 12
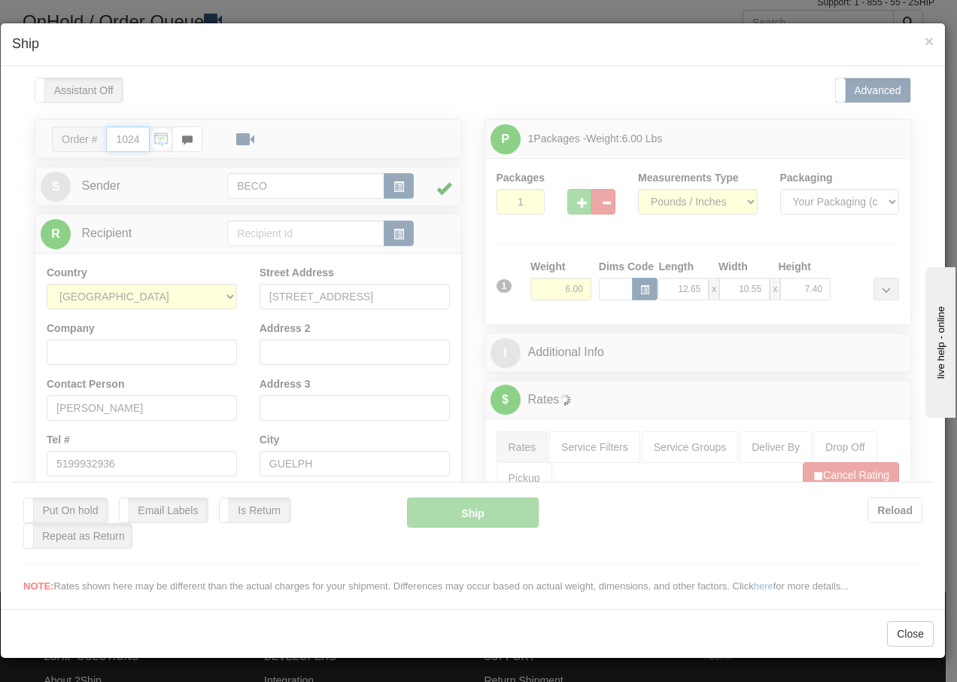
type input "09:27"
type input "16:00"
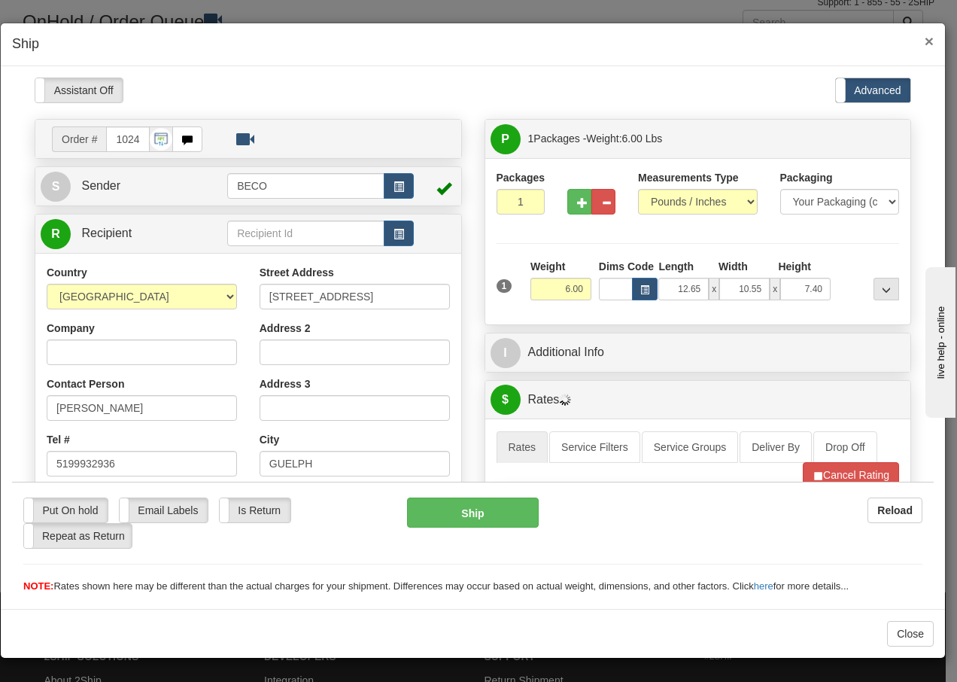
click at [929, 46] on span "×" at bounding box center [929, 40] width 9 height 17
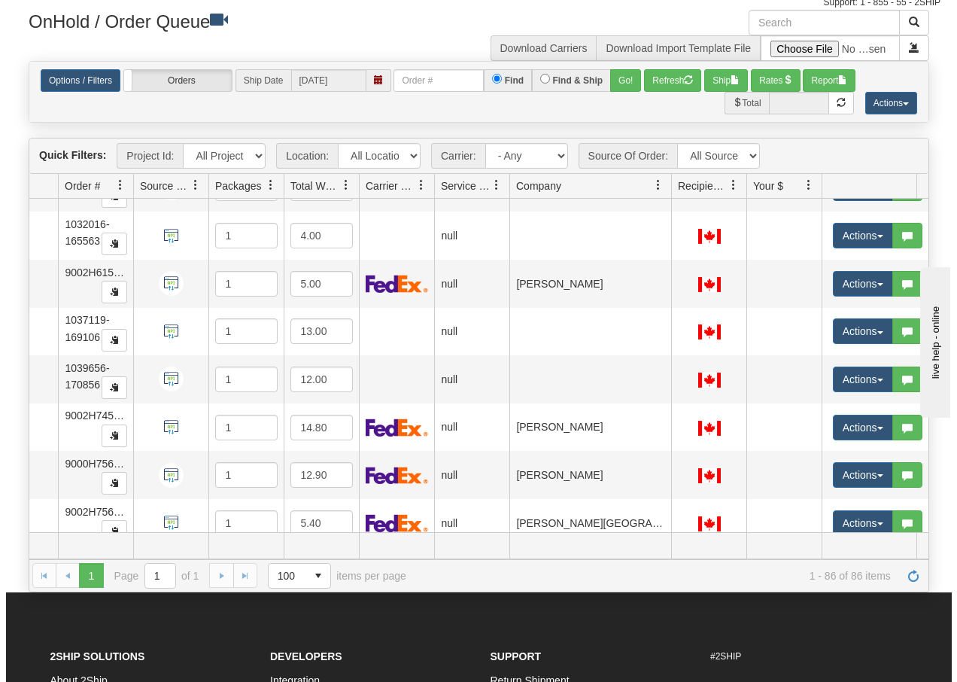
scroll to position [2668, 102]
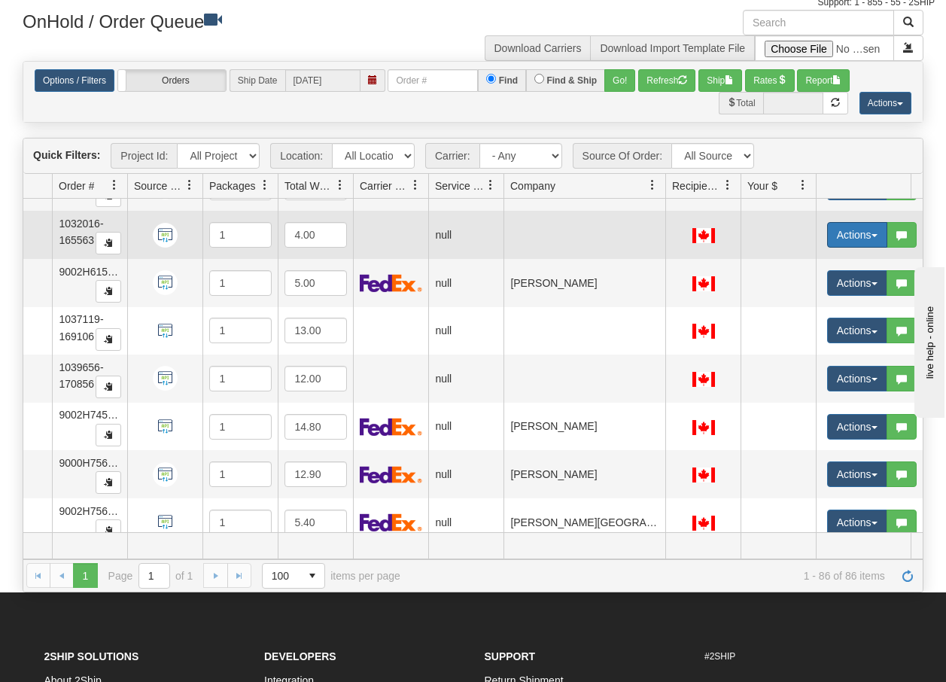
click at [871, 236] on span "button" at bounding box center [874, 235] width 6 height 3
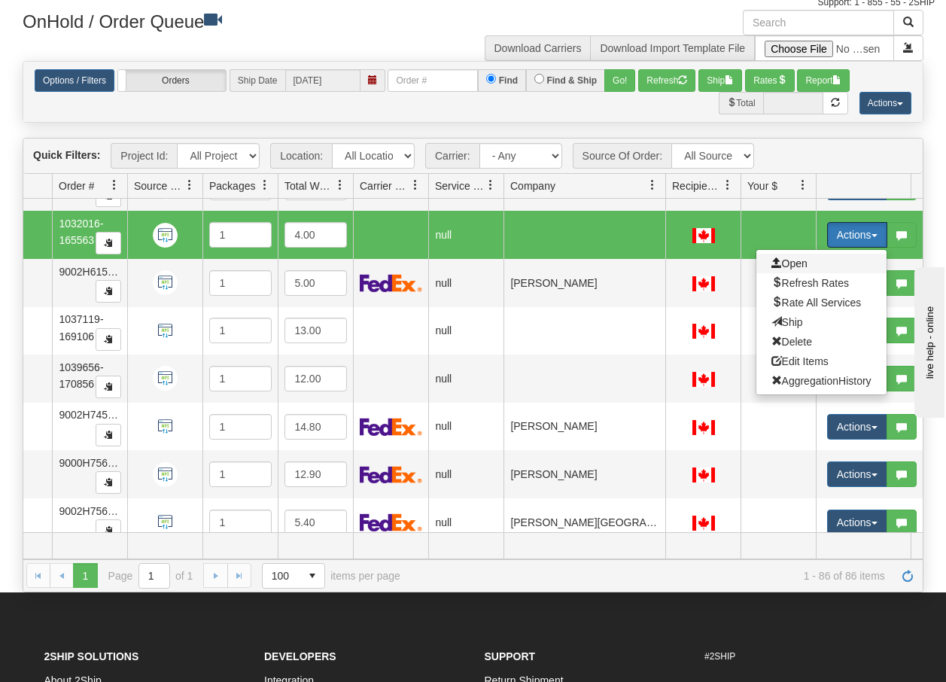
click at [806, 262] on span "Open" at bounding box center [789, 263] width 36 height 12
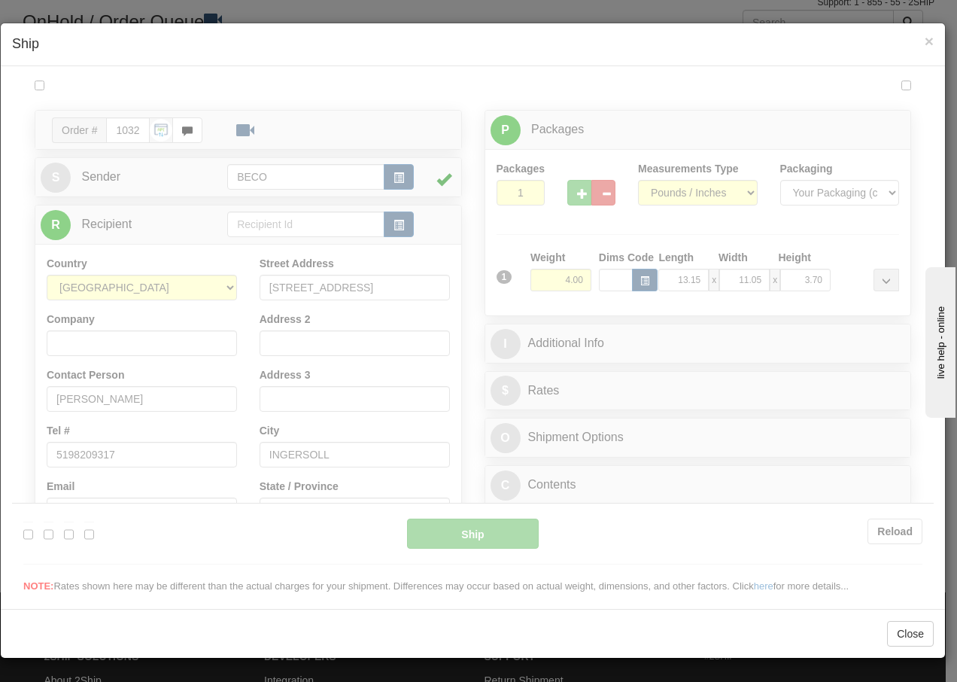
scroll to position [0, 0]
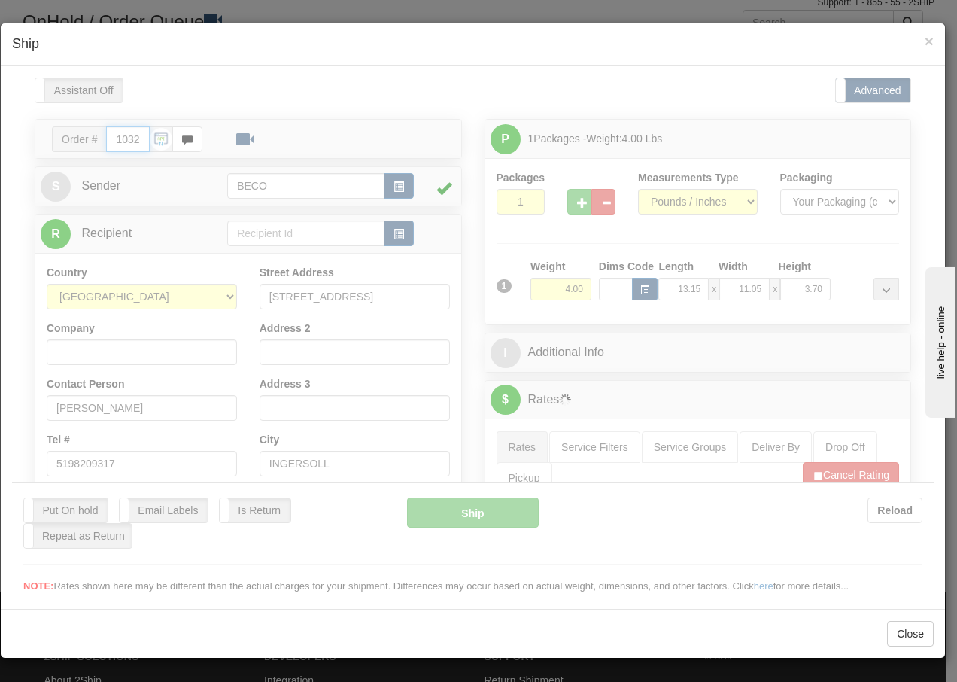
type input "09:27"
type input "16:00"
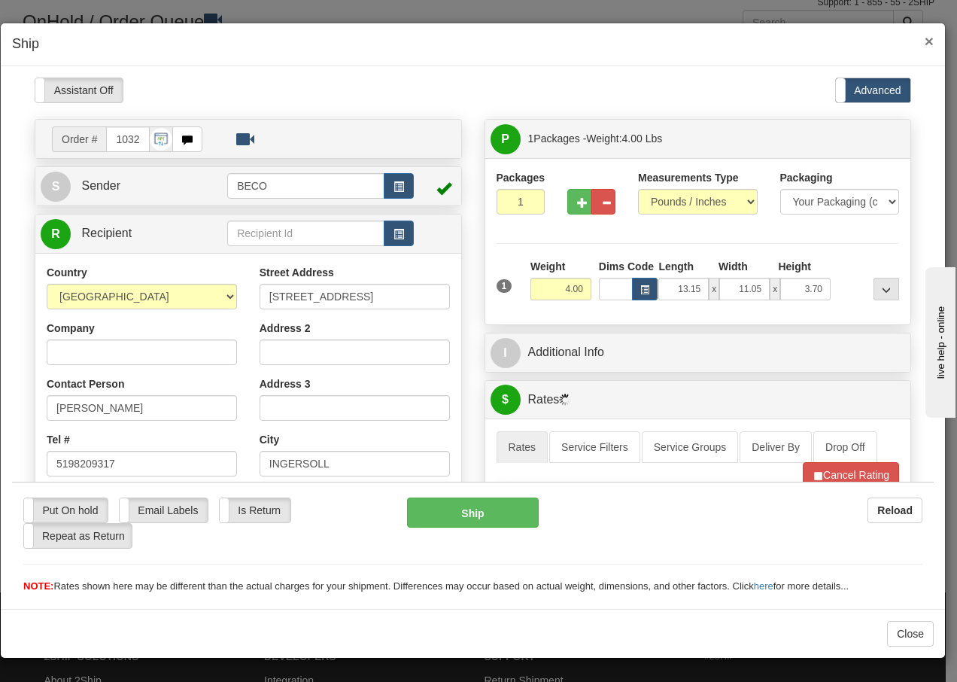
click at [932, 41] on span "×" at bounding box center [929, 40] width 9 height 17
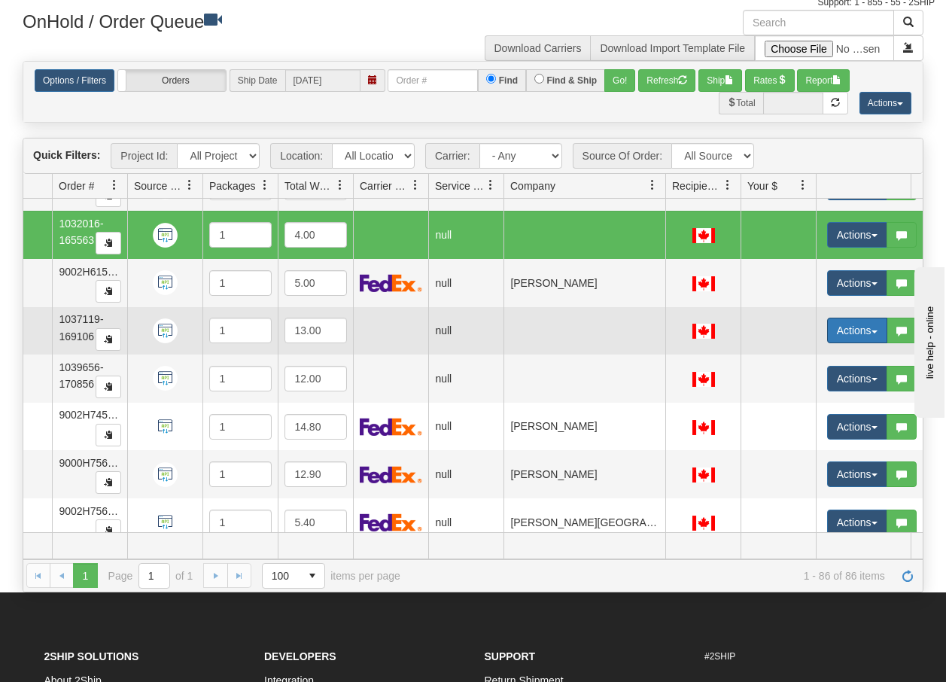
click at [872, 333] on span "button" at bounding box center [874, 331] width 6 height 3
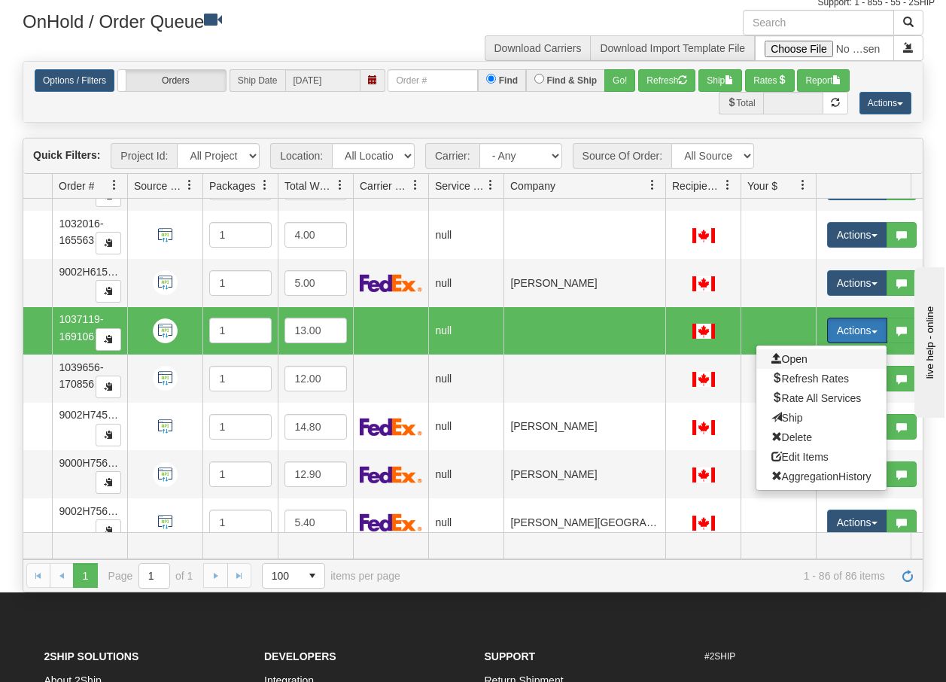
click at [789, 360] on span "Open" at bounding box center [789, 359] width 36 height 12
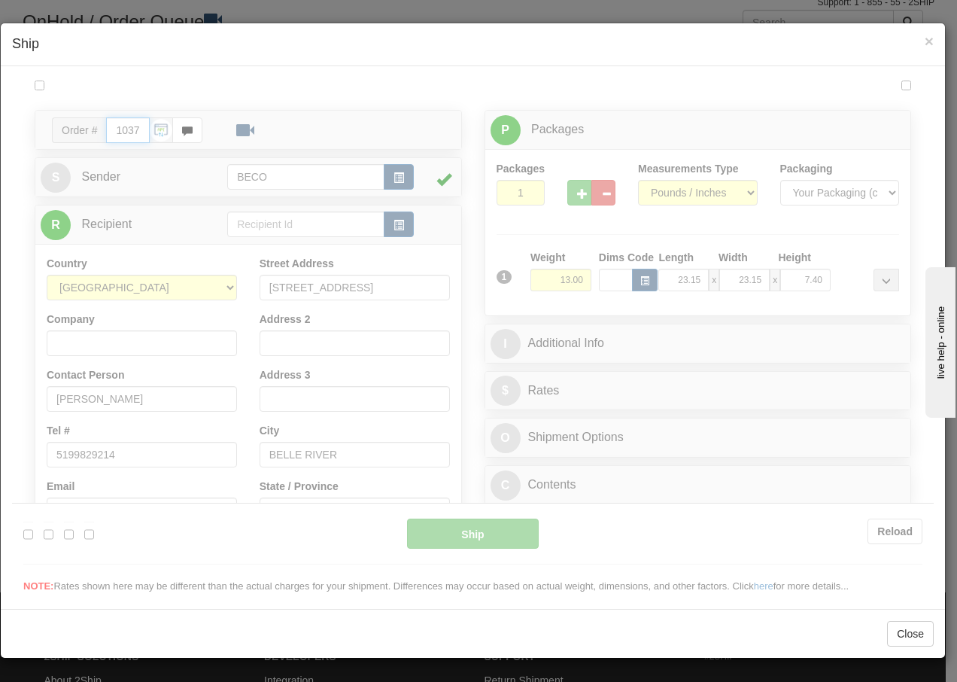
type input "09:27"
type input "16:00"
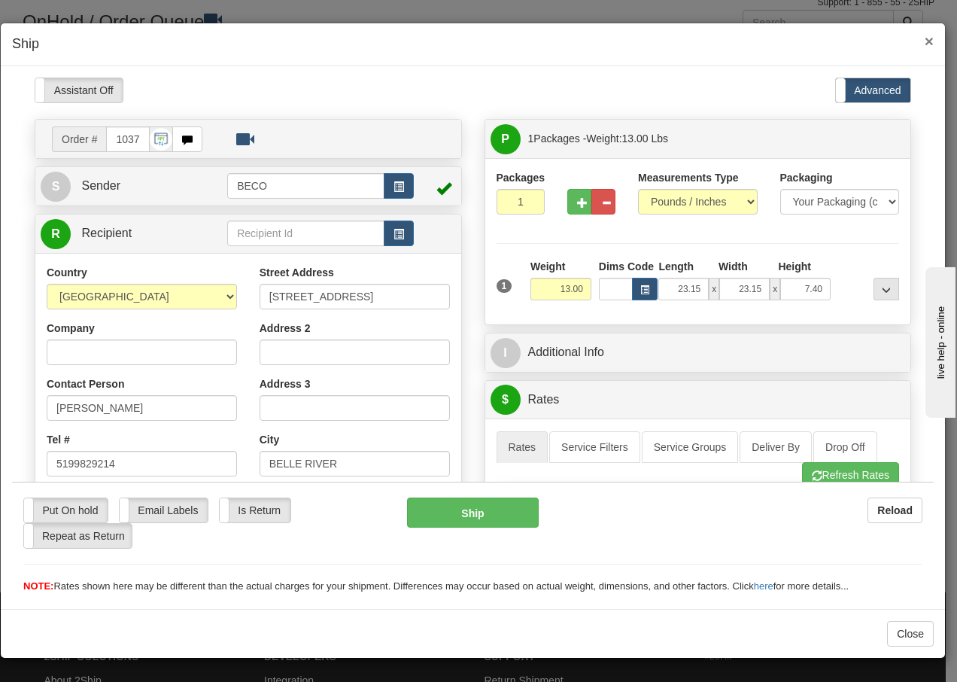
click at [929, 41] on span "×" at bounding box center [929, 40] width 9 height 17
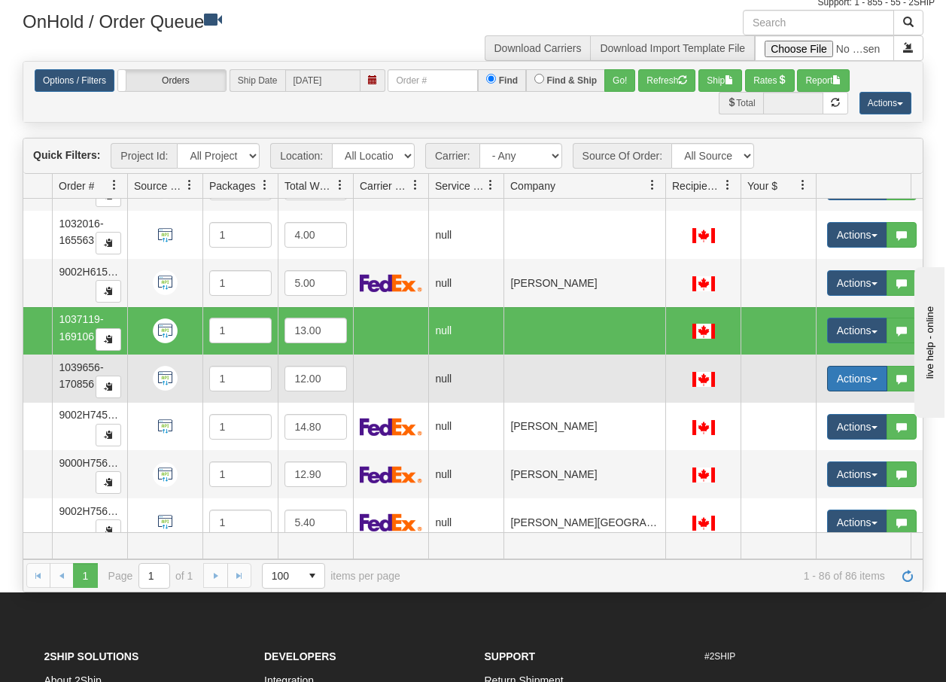
click at [873, 379] on span "button" at bounding box center [874, 379] width 6 height 3
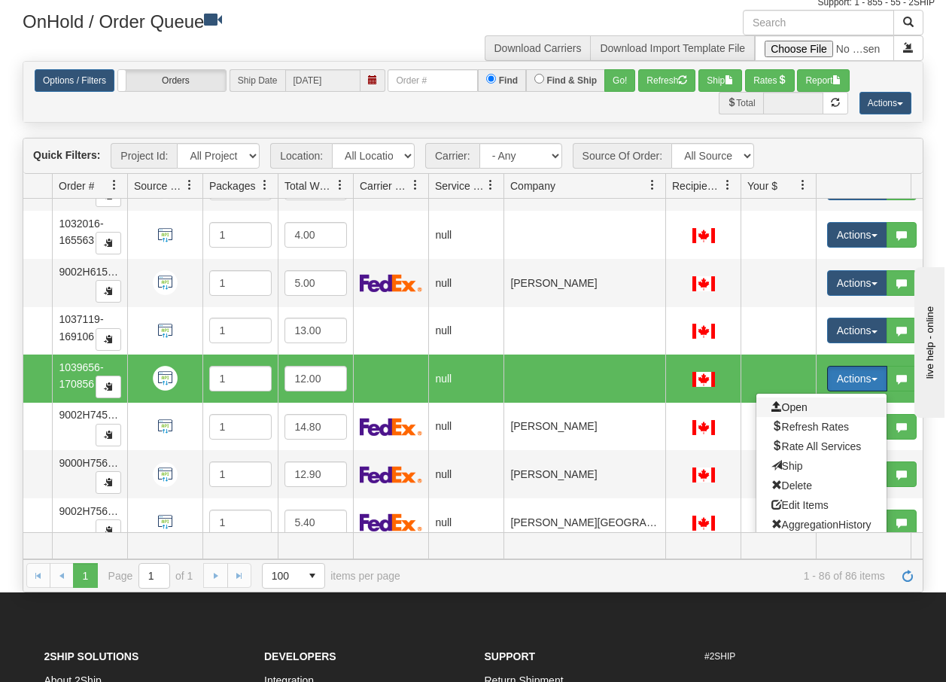
click at [792, 406] on span "Open" at bounding box center [789, 407] width 36 height 12
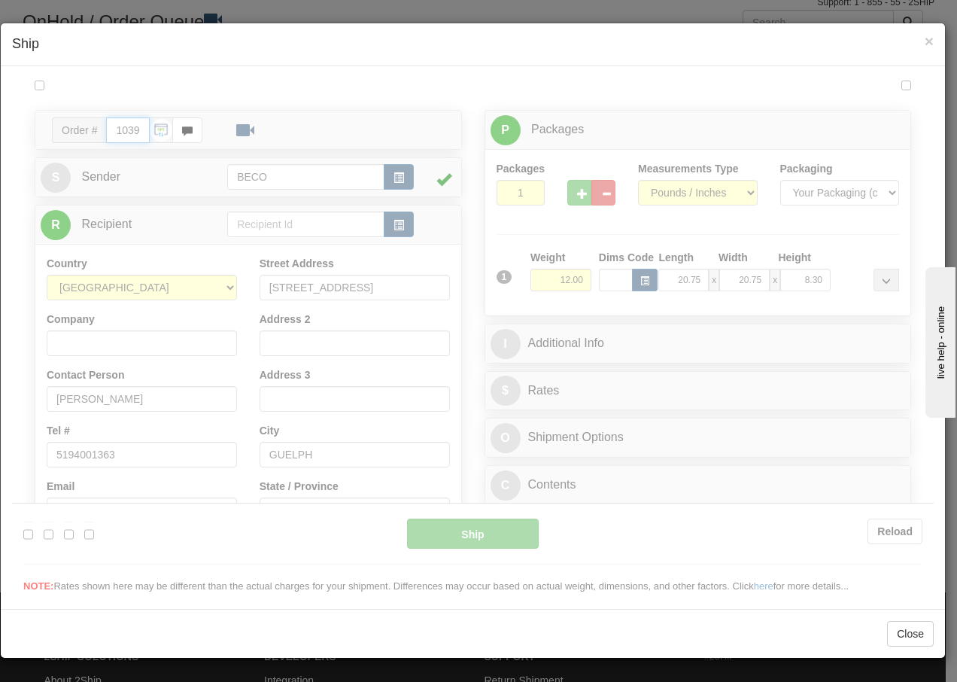
type input "09:27"
type input "16:00"
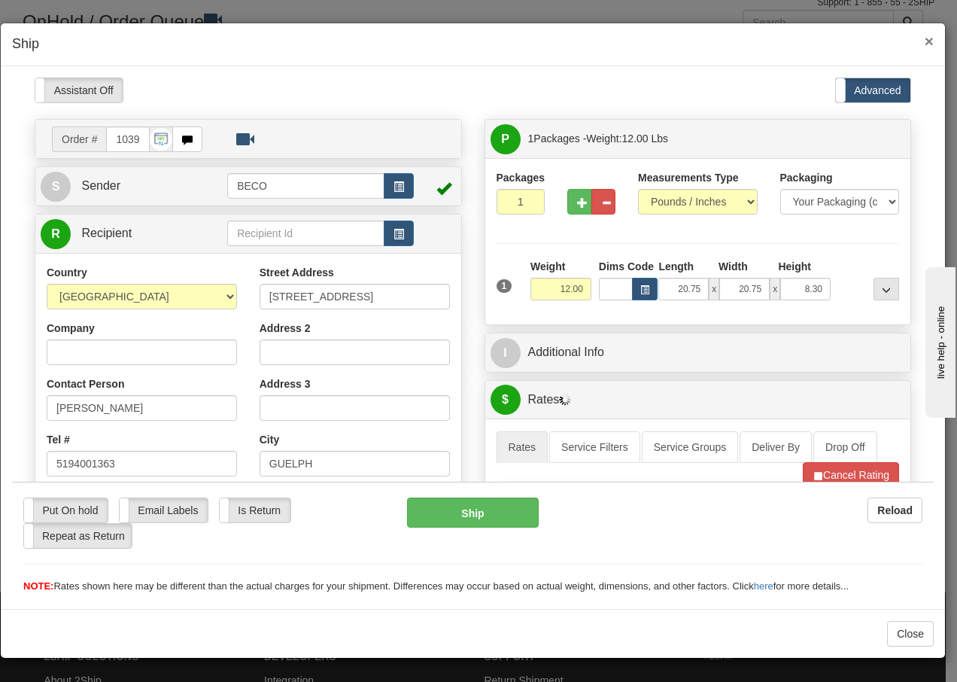
click at [930, 45] on span "×" at bounding box center [929, 40] width 9 height 17
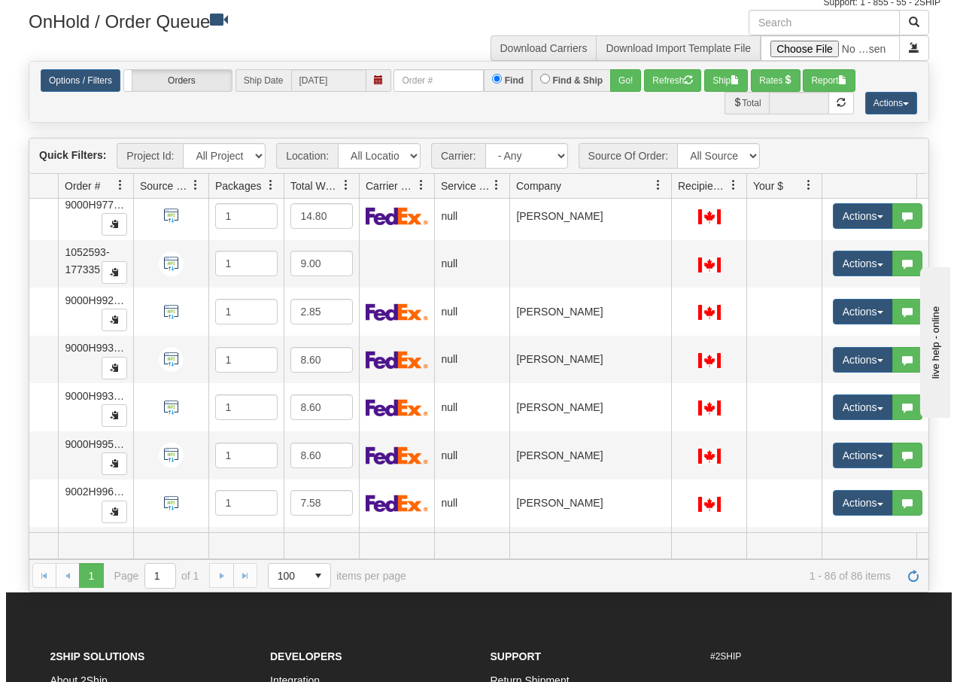
scroll to position [3560, 102]
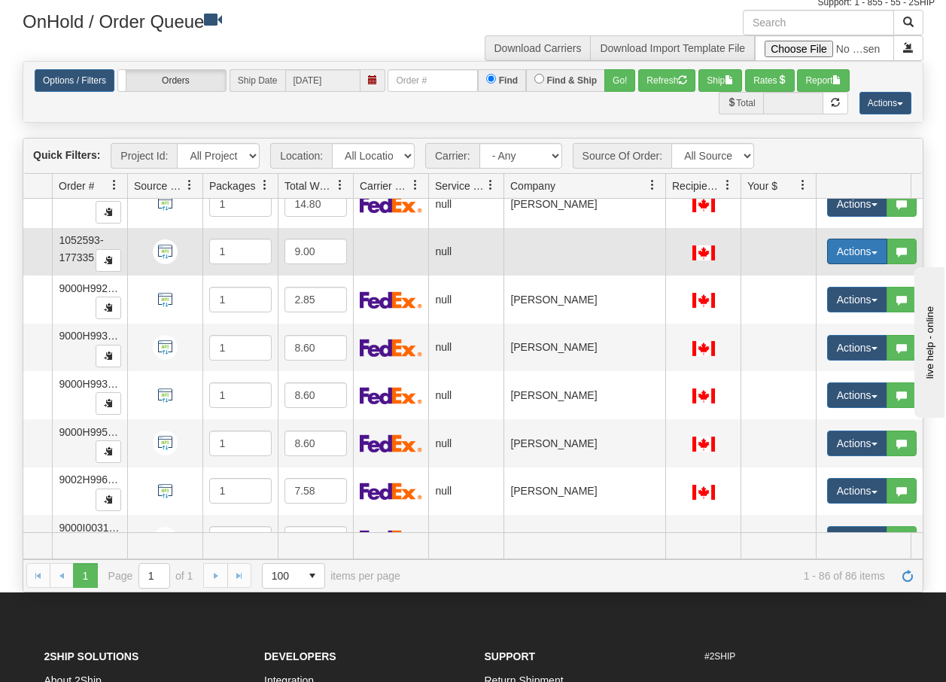
click at [875, 251] on span "button" at bounding box center [874, 252] width 6 height 3
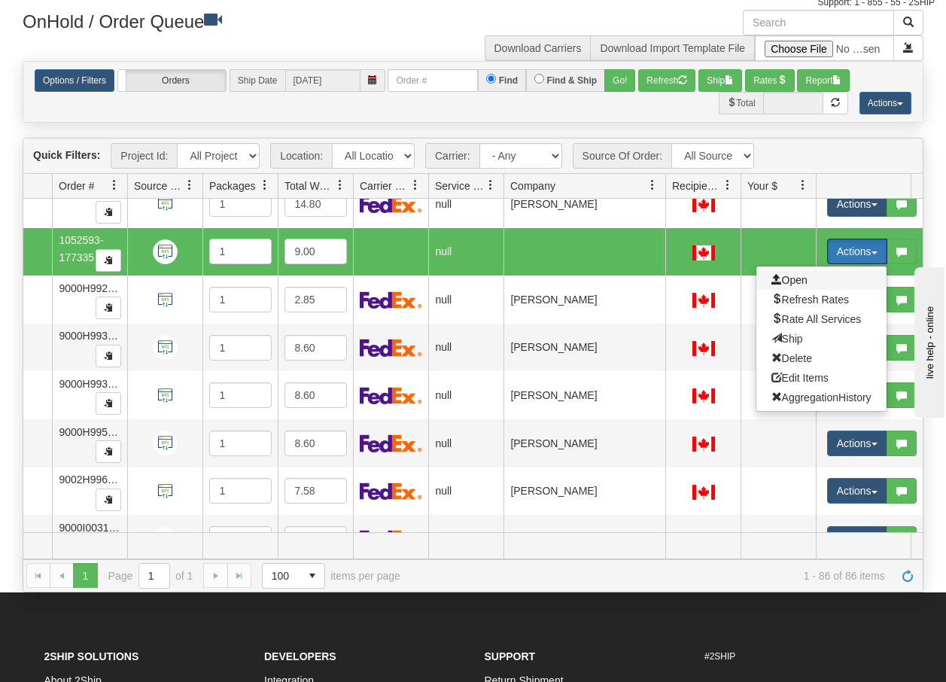
click at [796, 278] on span "Open" at bounding box center [789, 280] width 36 height 12
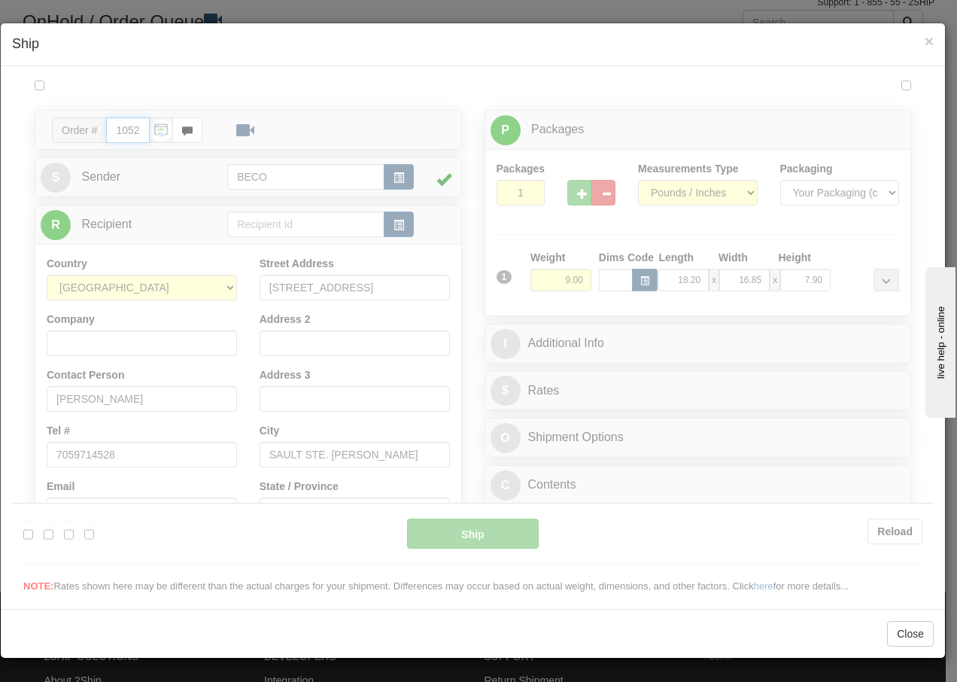
type input "09:27"
type input "16:00"
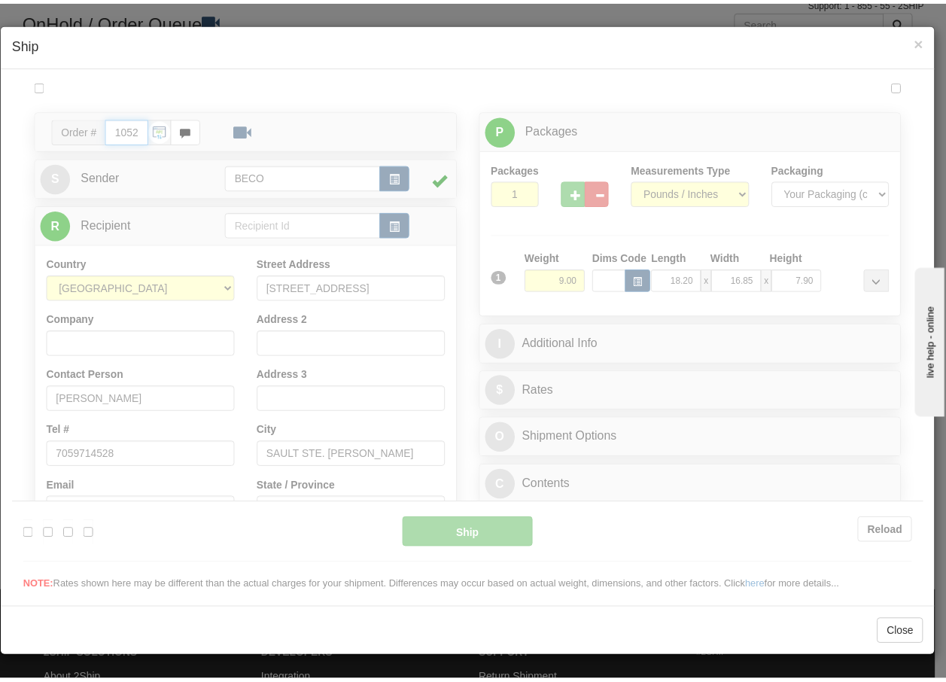
scroll to position [0, 0]
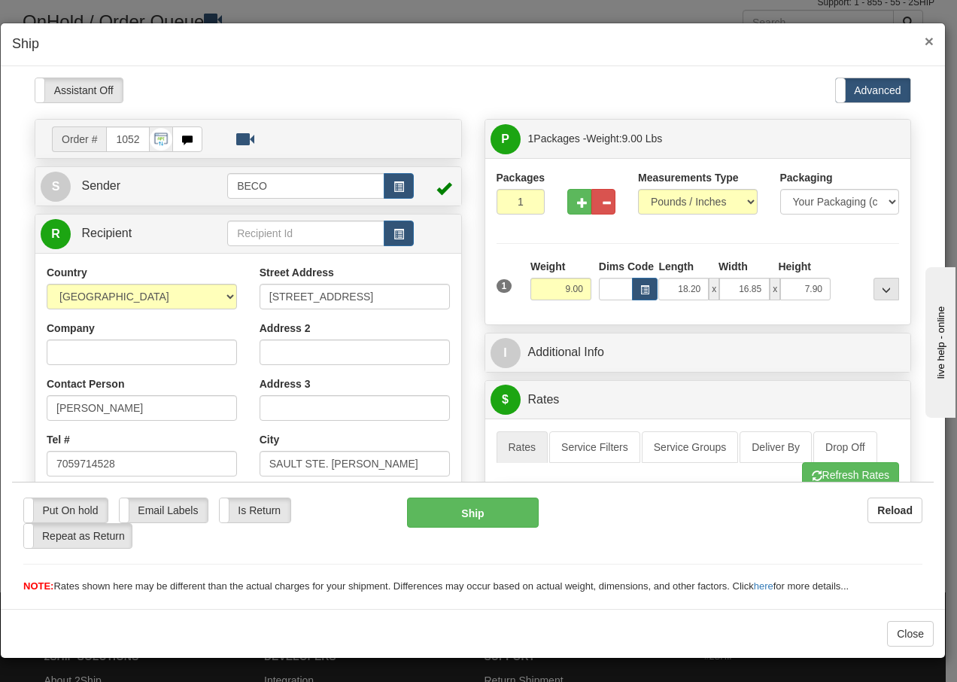
click at [930, 39] on span "×" at bounding box center [929, 40] width 9 height 17
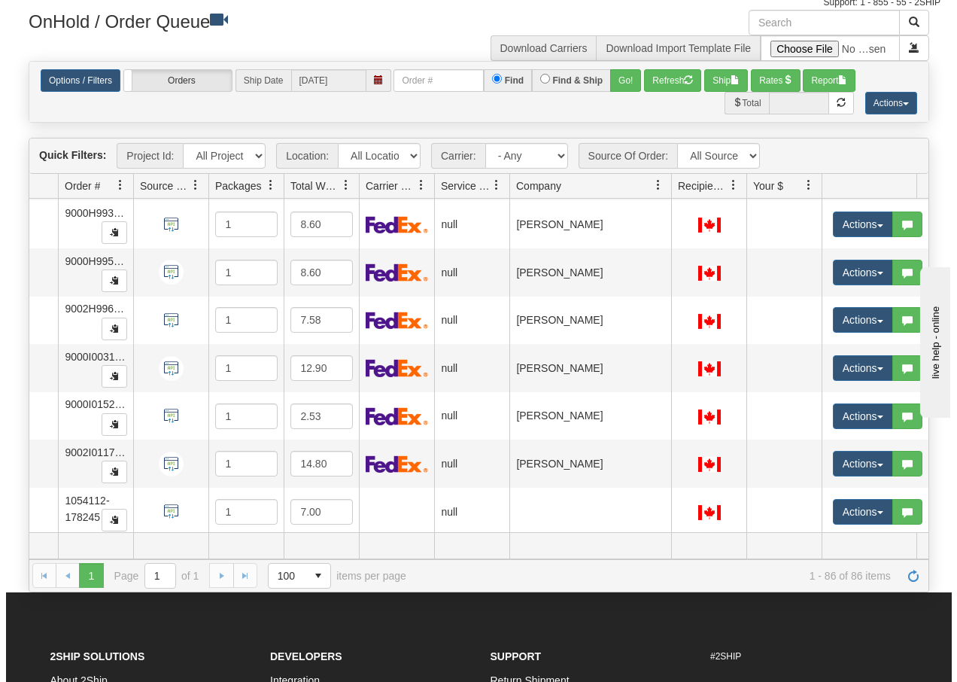
scroll to position [3794, 102]
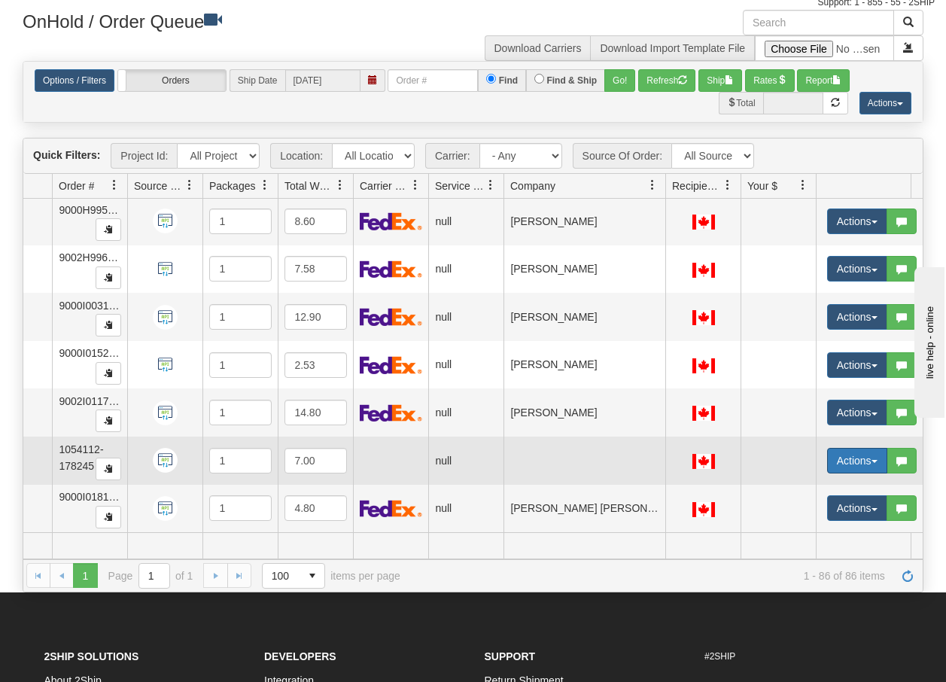
click at [874, 448] on button "Actions" at bounding box center [857, 461] width 60 height 26
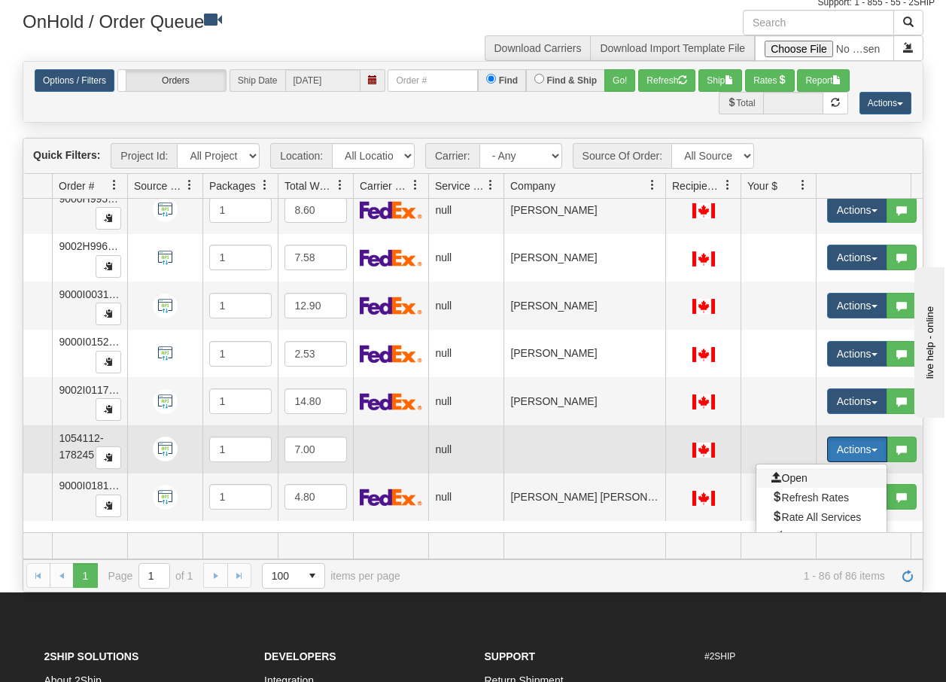
click at [801, 473] on span "Open" at bounding box center [789, 478] width 36 height 12
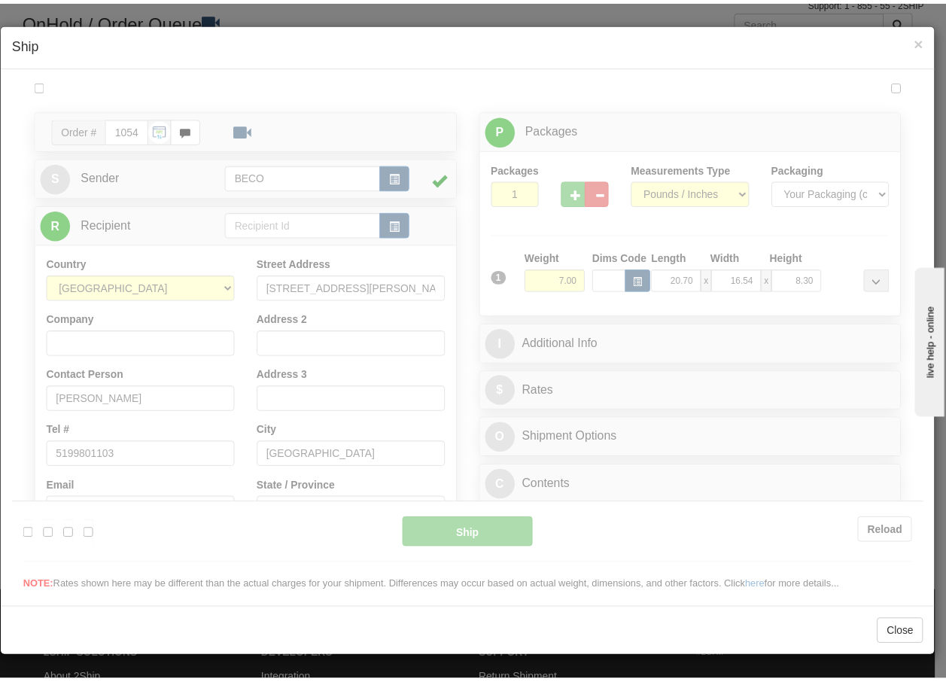
scroll to position [0, 0]
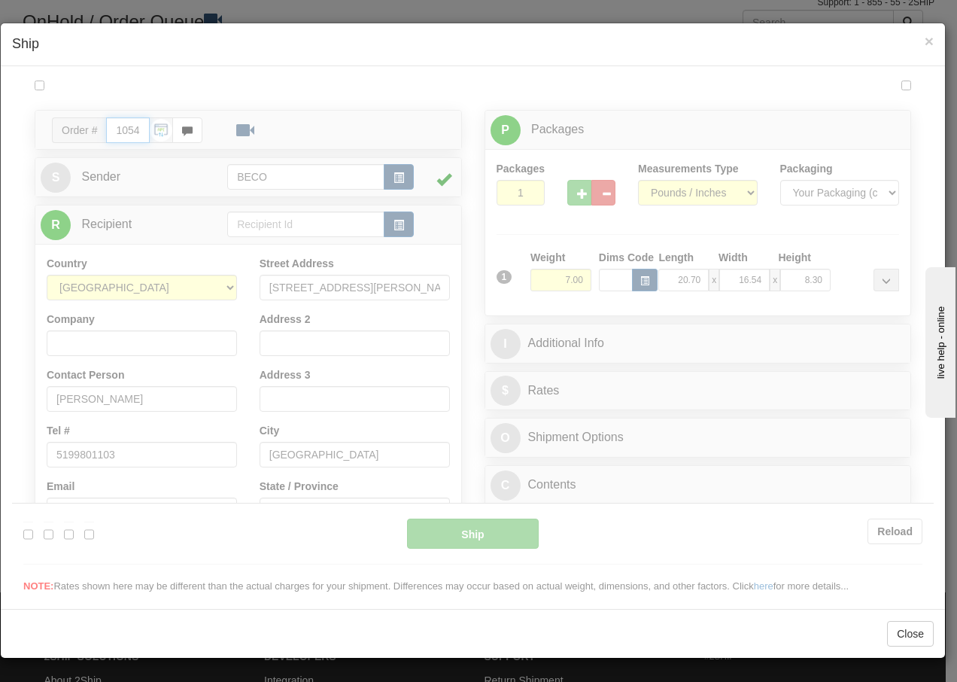
type input "09:28"
type input "16:00"
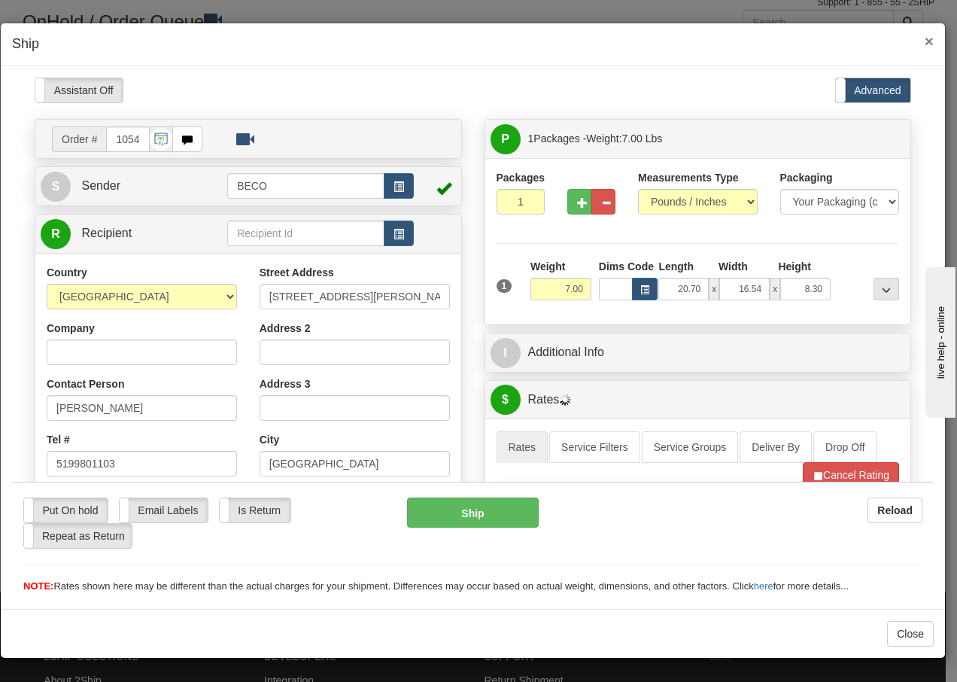
click at [929, 45] on span "×" at bounding box center [929, 40] width 9 height 17
